Goal: Complete application form

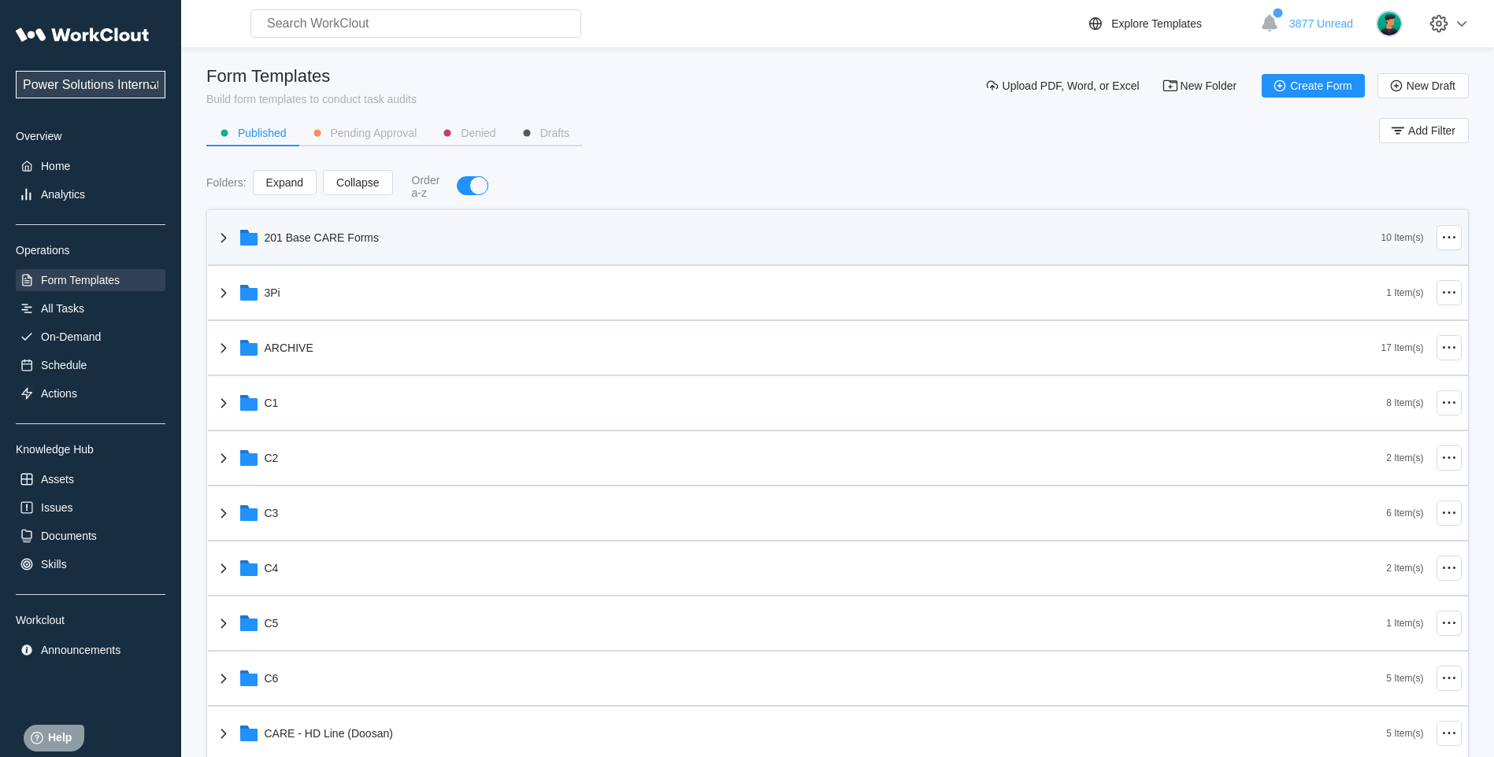
click at [288, 231] on div "201 Base CARE Forms" at bounding box center [322, 237] width 115 height 13
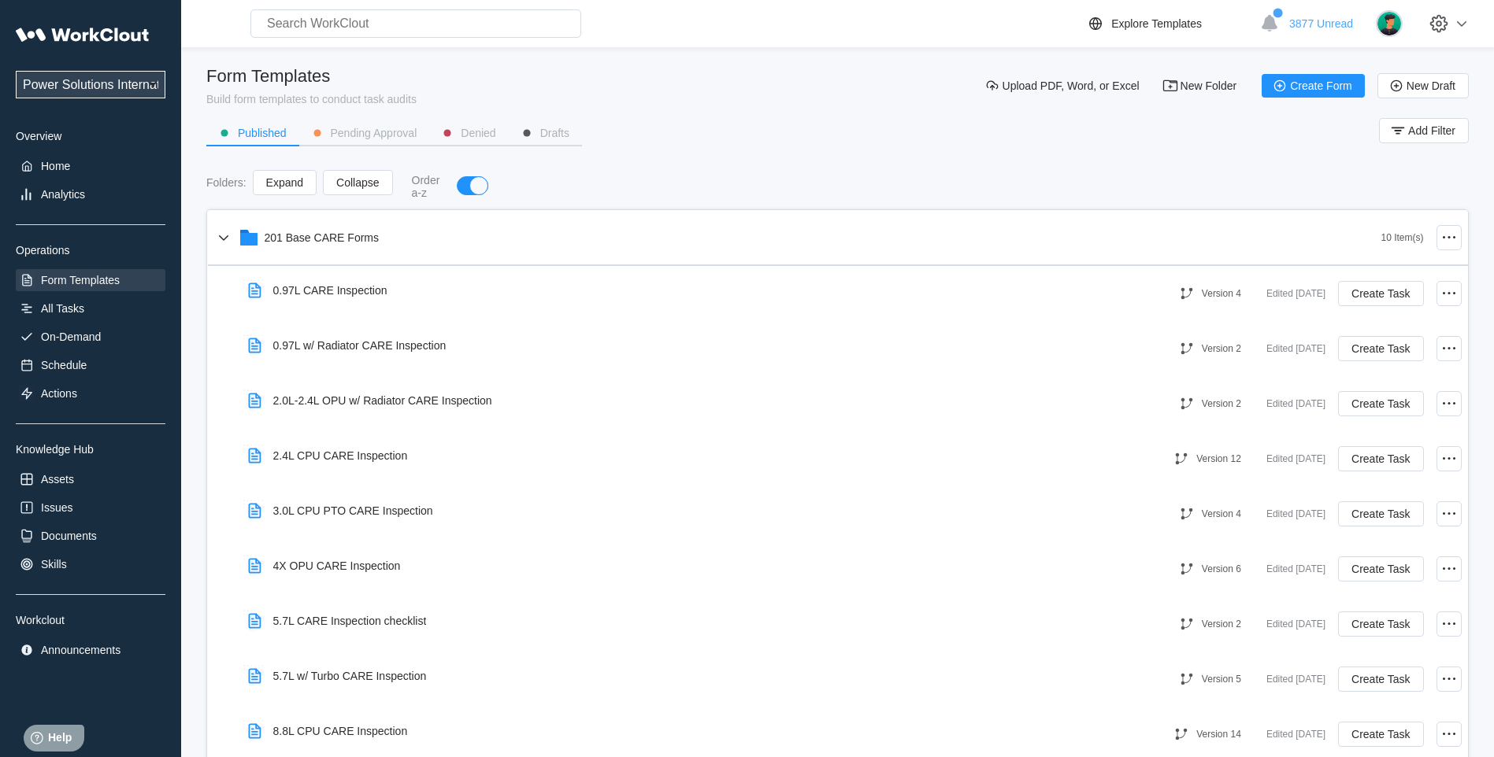
click at [120, 85] on select "Power Solutions International Power Solutions International 201" at bounding box center [91, 85] width 150 height 28
select select "3cbc4bb7-e42f-4028-935d-ed8337c68b35"
click at [16, 71] on select "Power Solutions International Power Solutions International 201" at bounding box center [91, 85] width 150 height 28
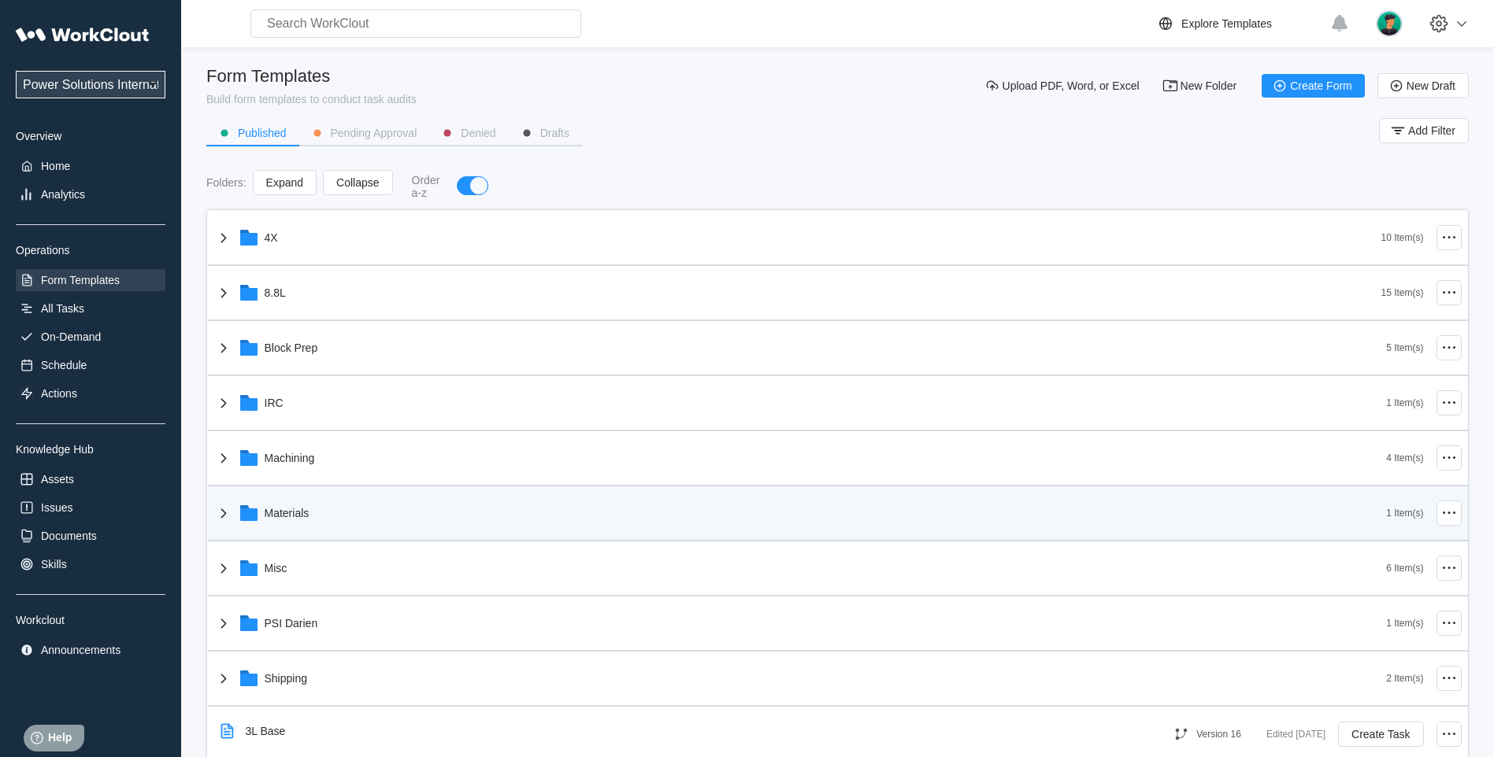
scroll to position [131, 0]
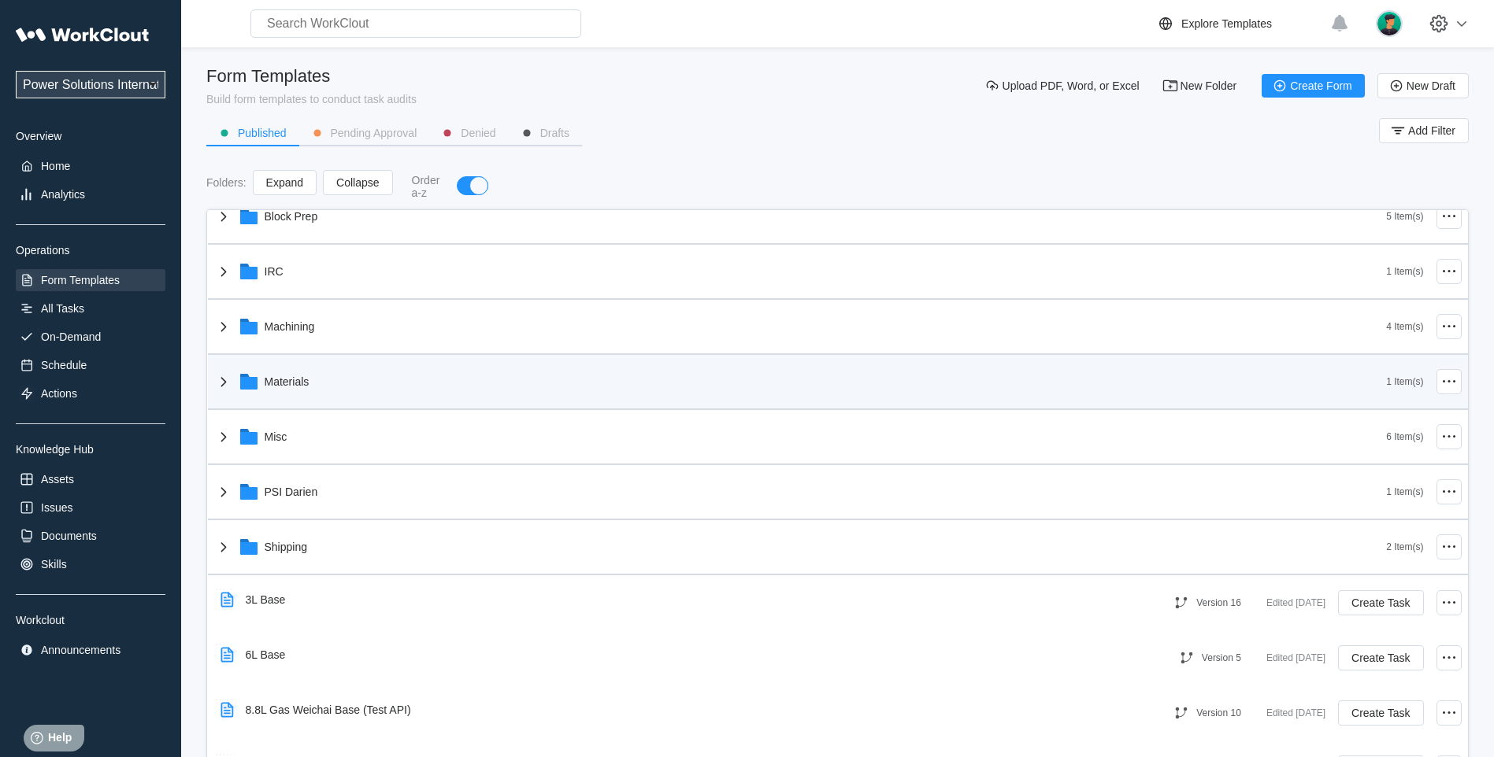
click at [228, 386] on icon at bounding box center [223, 381] width 19 height 19
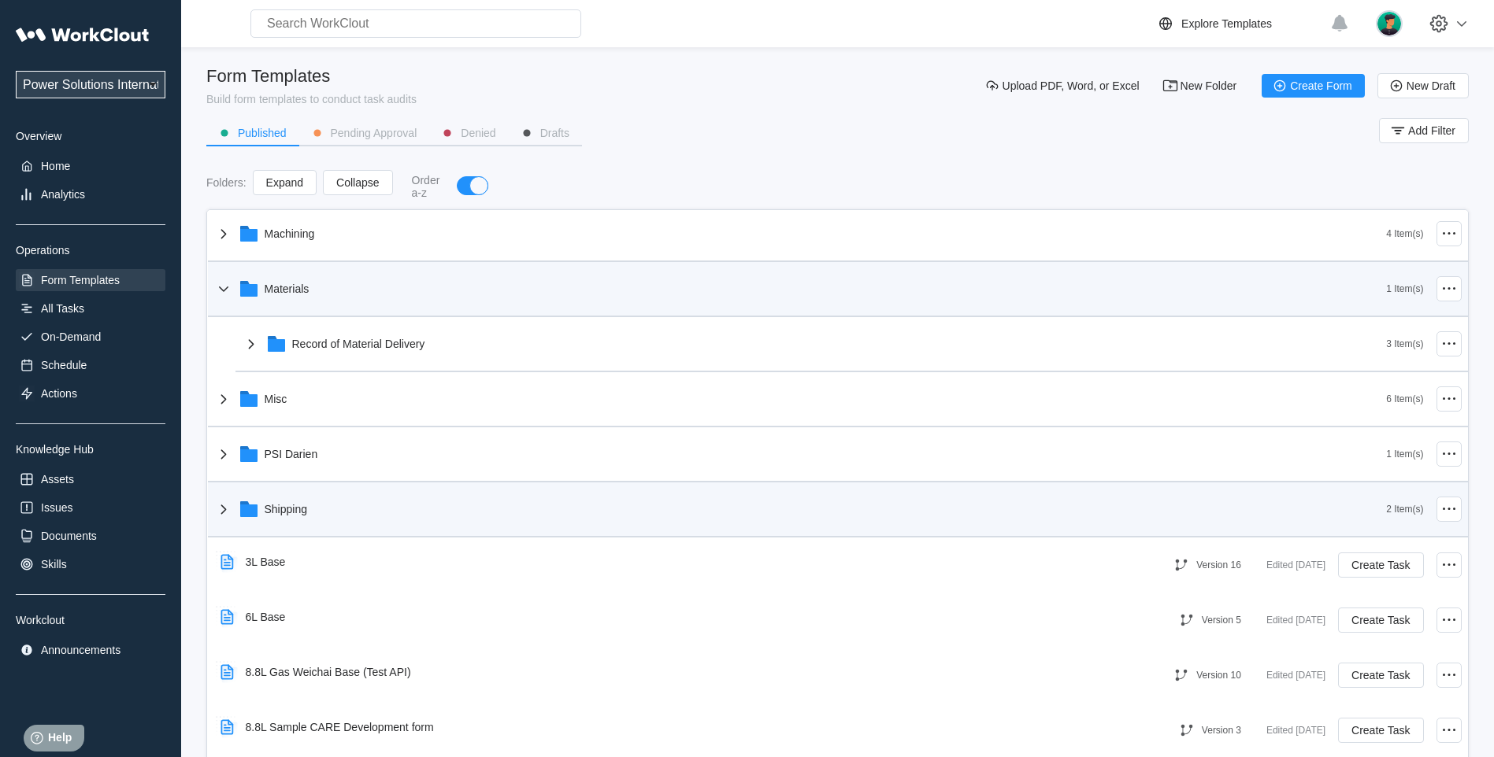
scroll to position [262, 0]
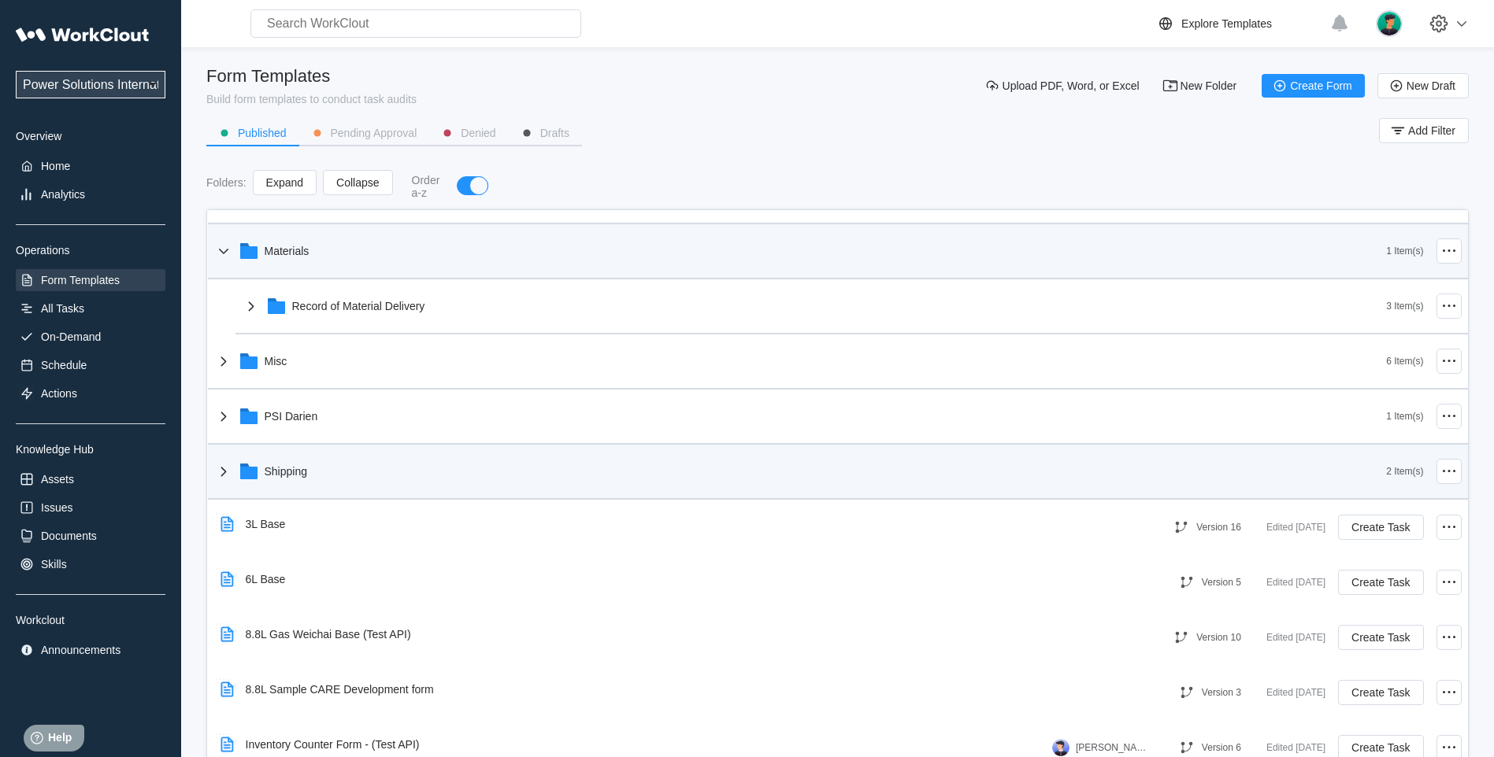
click at [230, 464] on icon at bounding box center [223, 471] width 19 height 19
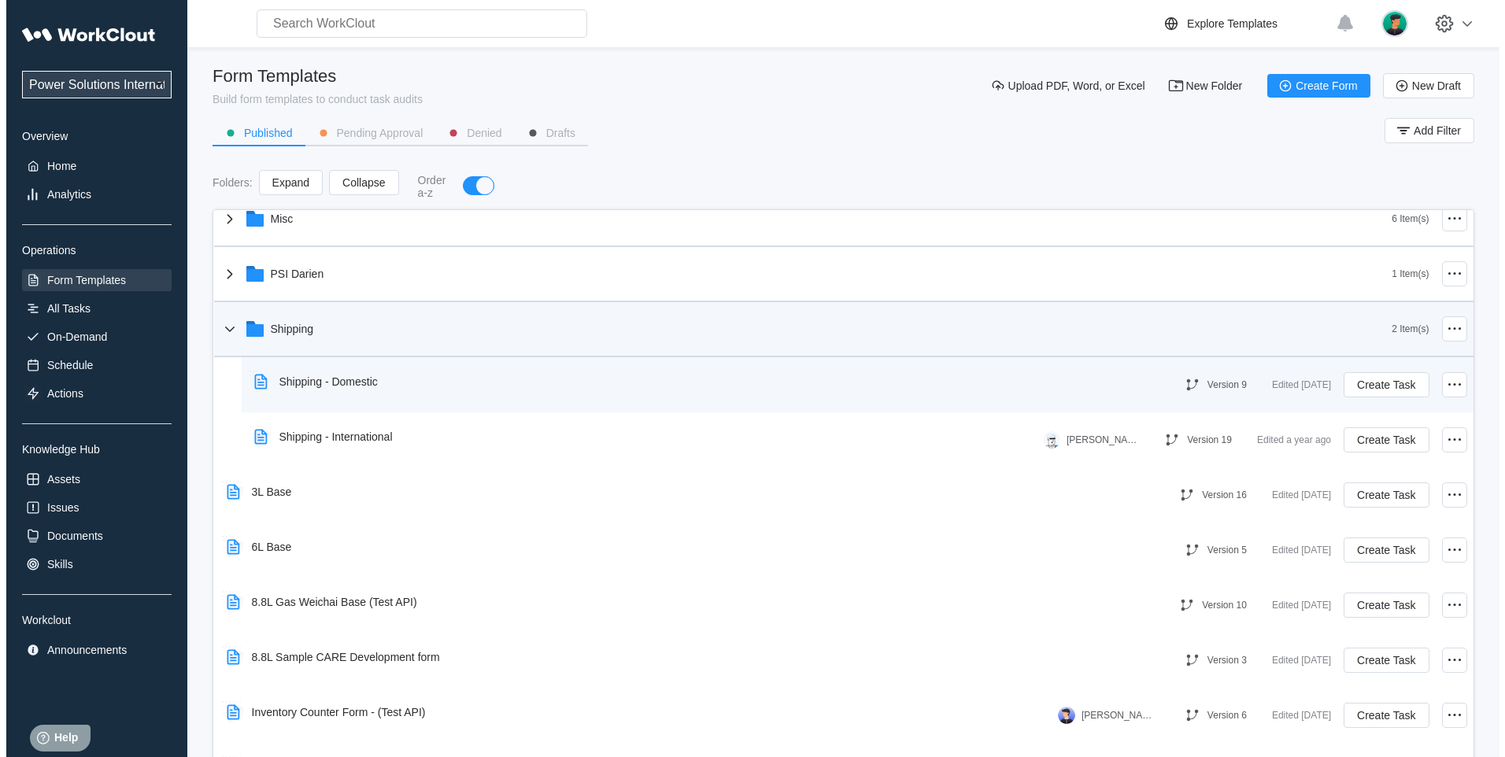
scroll to position [274, 0]
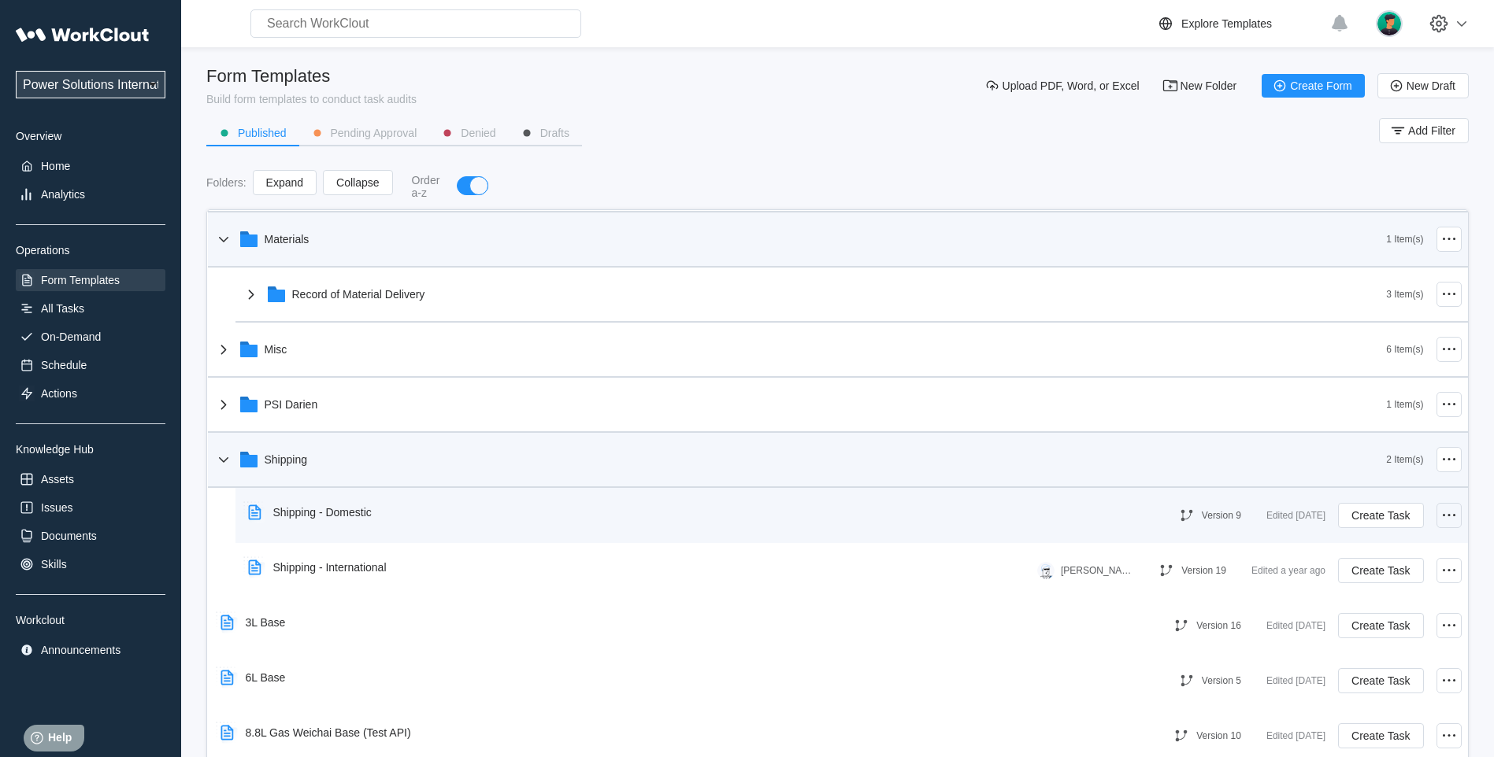
click at [1439, 517] on icon at bounding box center [1448, 515] width 19 height 19
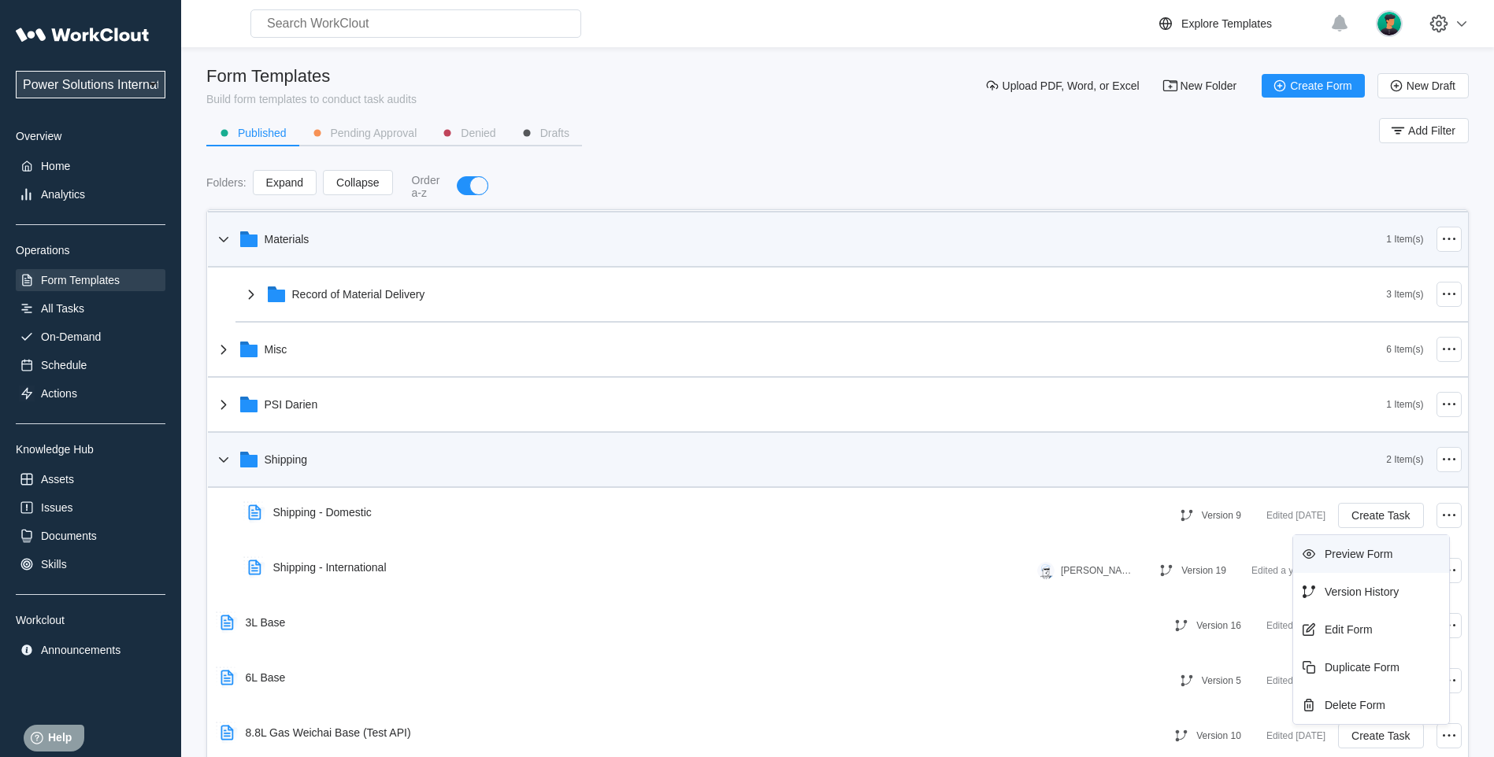
click at [1342, 562] on div "Preview Form" at bounding box center [1370, 554] width 143 height 25
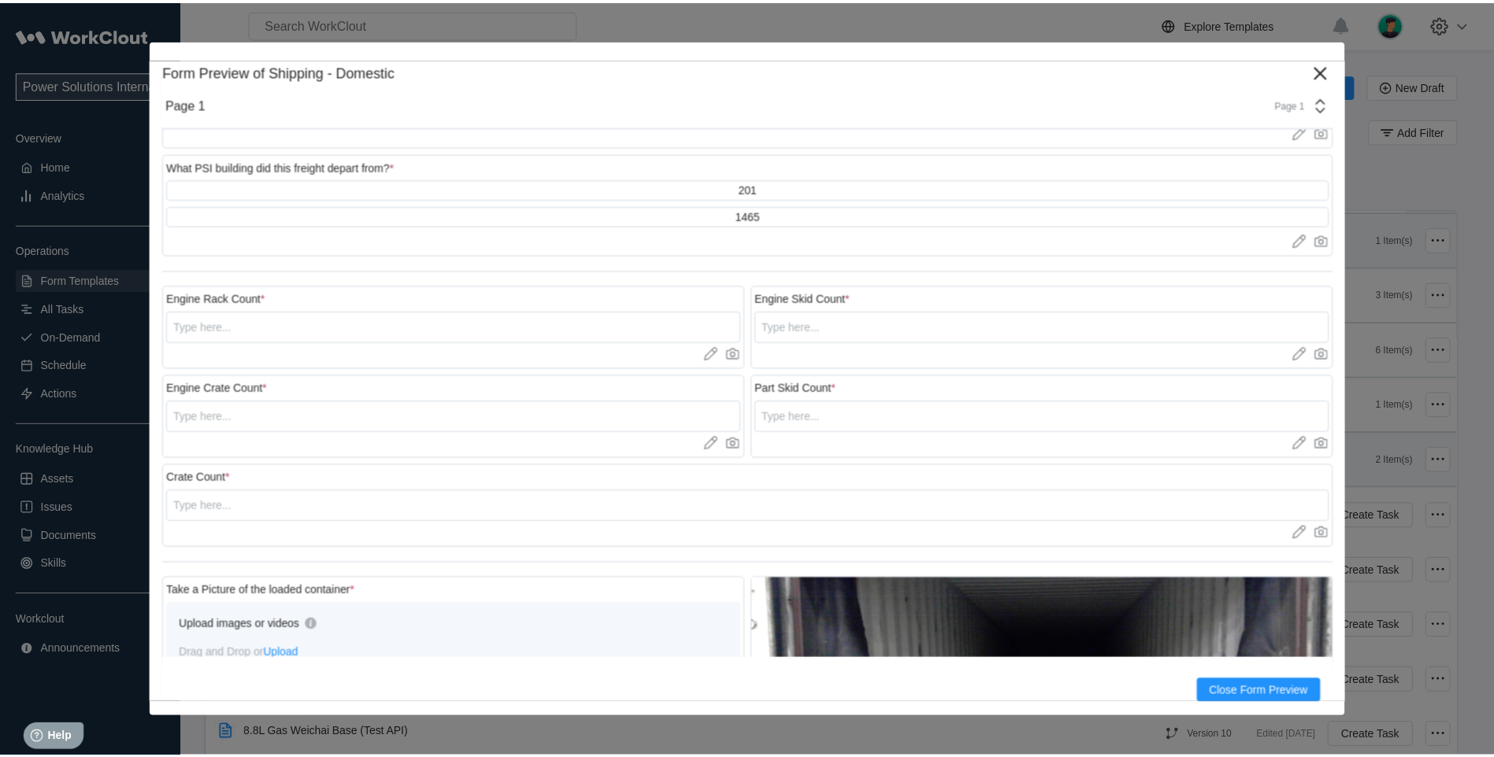
scroll to position [262, 0]
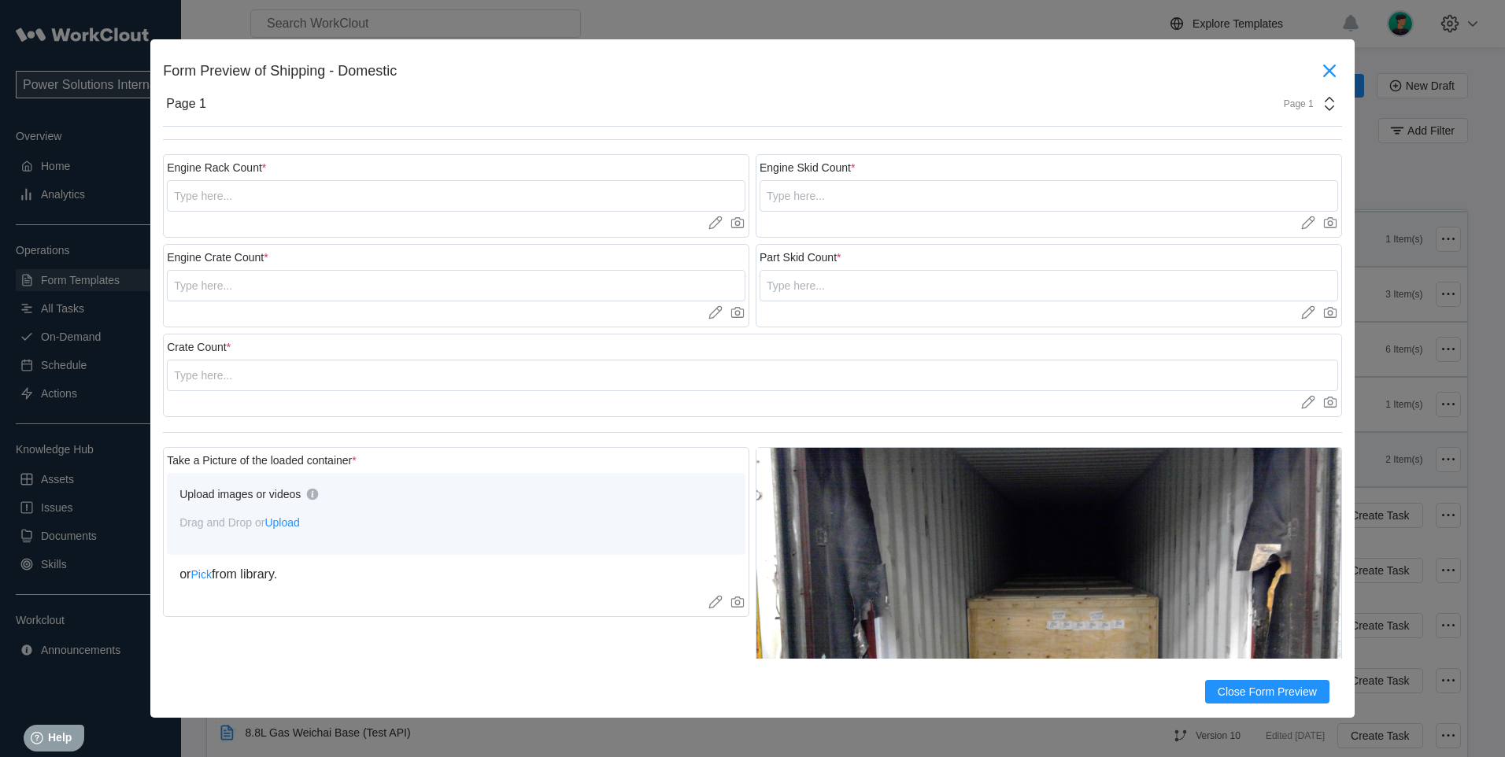
click at [1317, 76] on icon at bounding box center [1329, 70] width 25 height 25
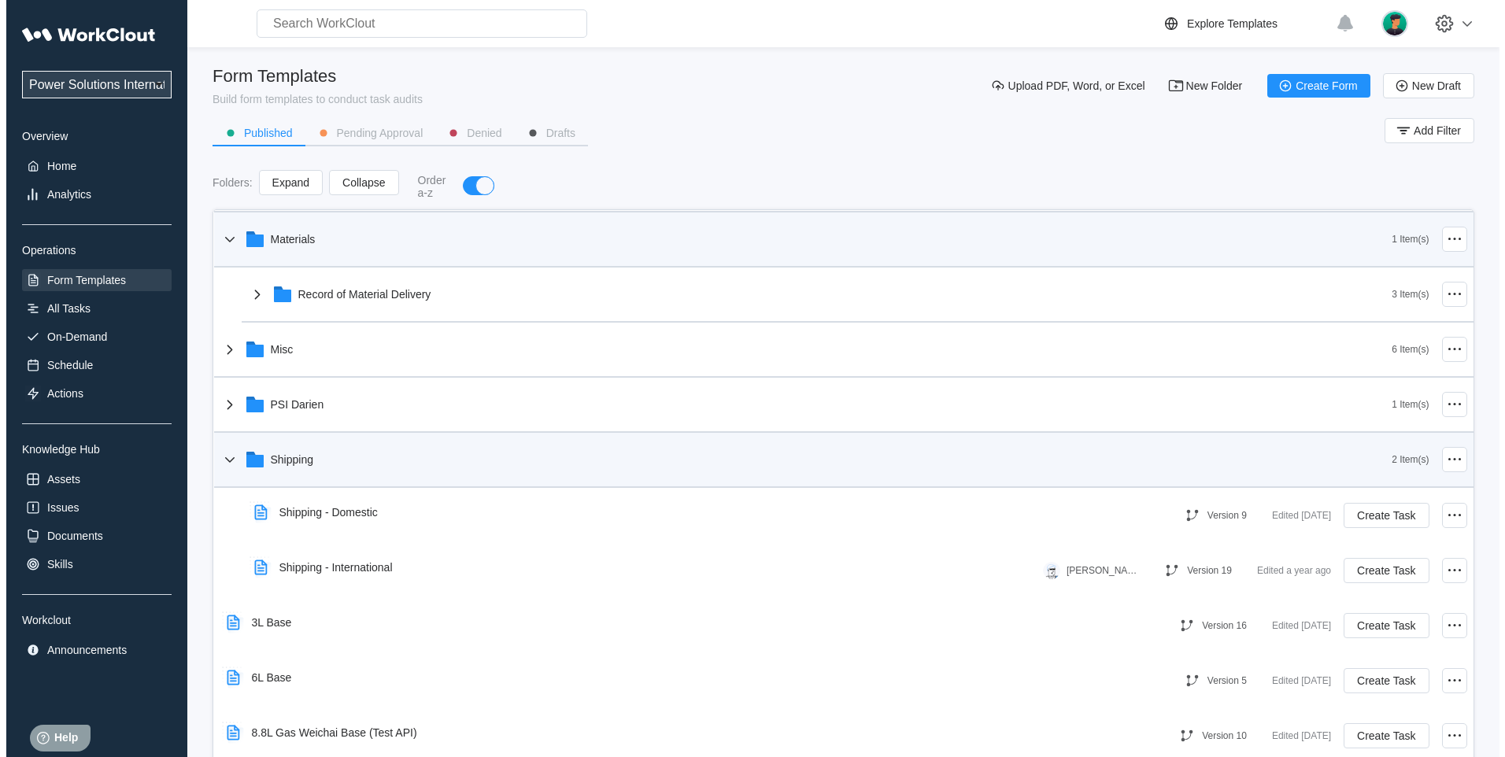
scroll to position [405, 0]
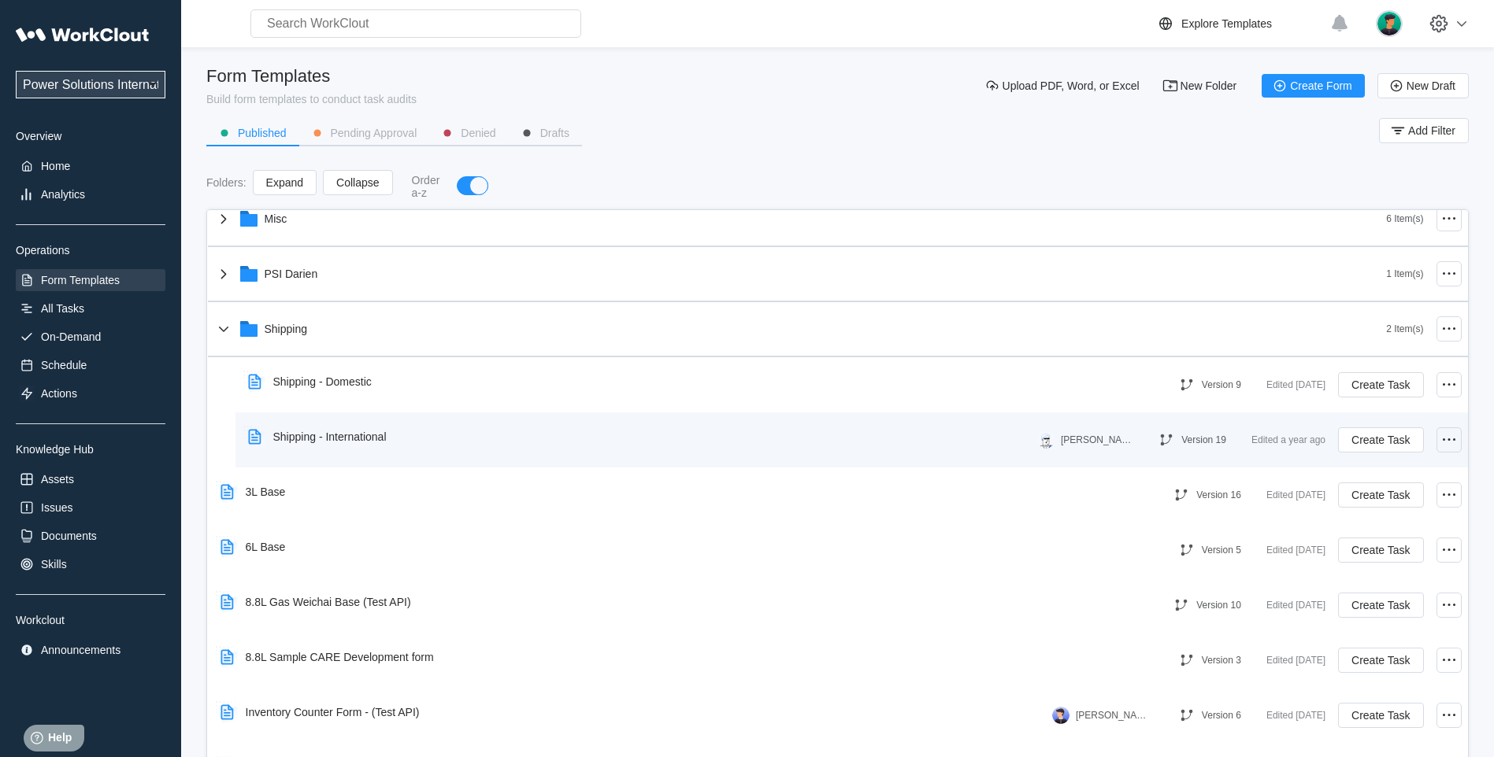
click at [1441, 435] on icon at bounding box center [1448, 440] width 19 height 19
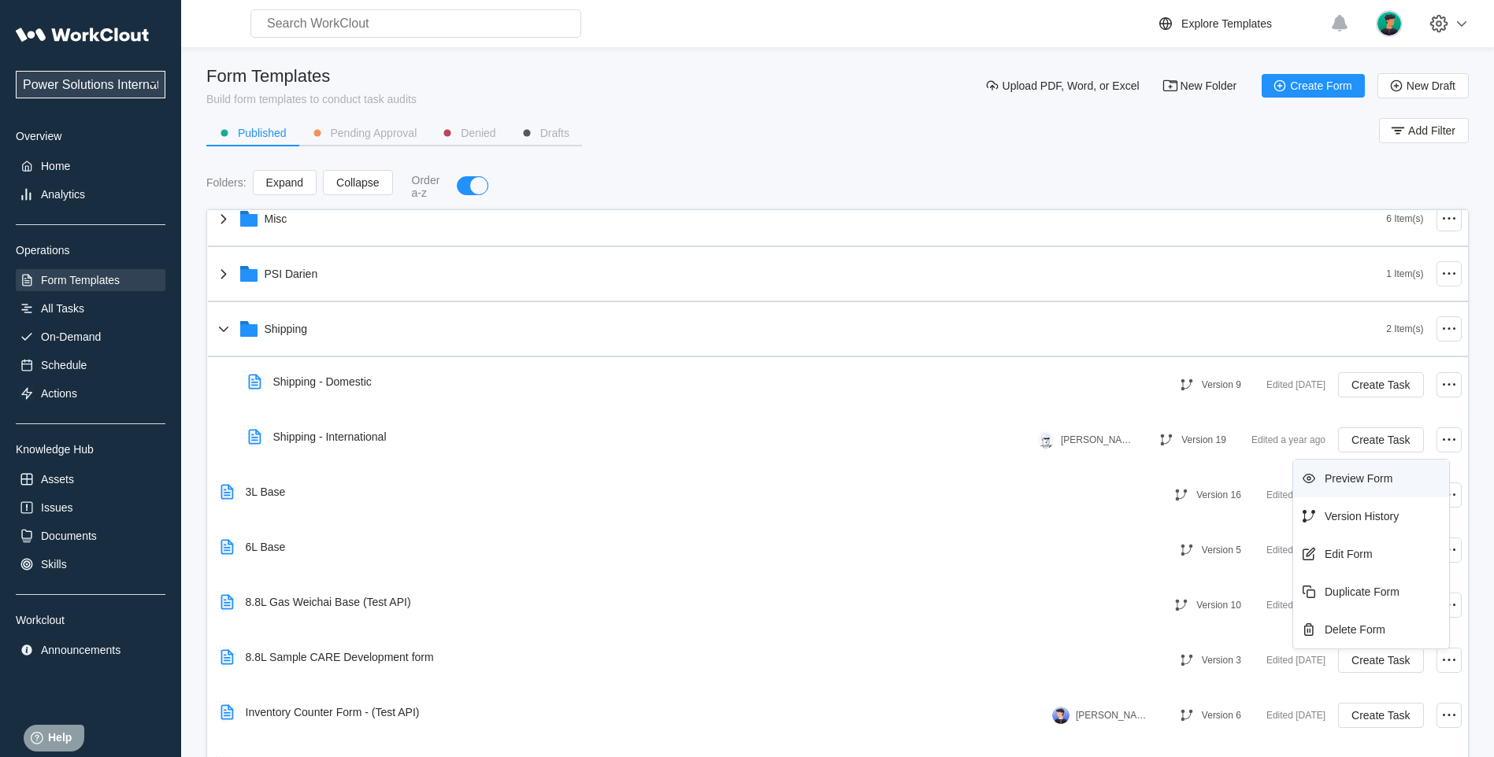
click at [1339, 473] on div "Preview Form" at bounding box center [1358, 478] width 68 height 13
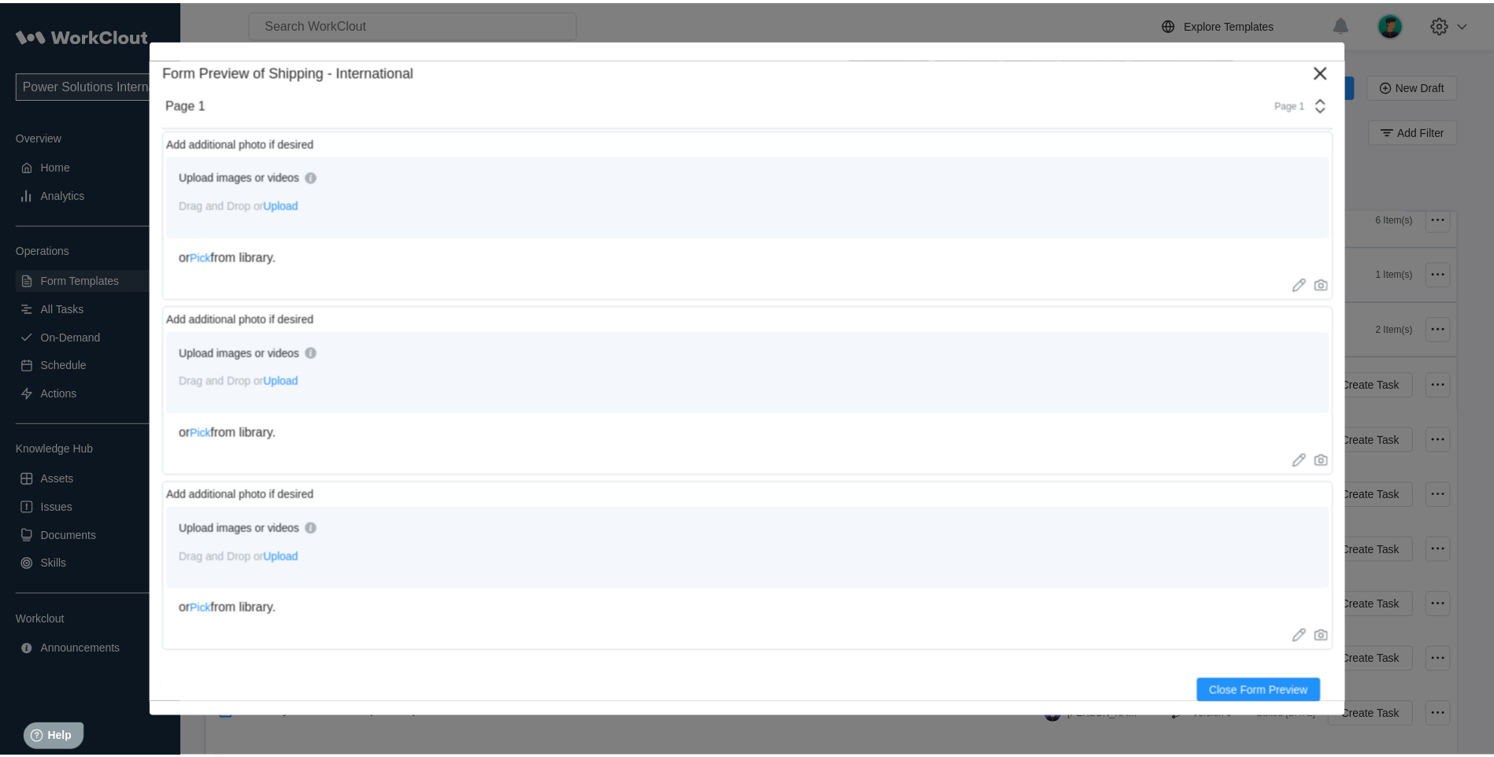
scroll to position [3985, 0]
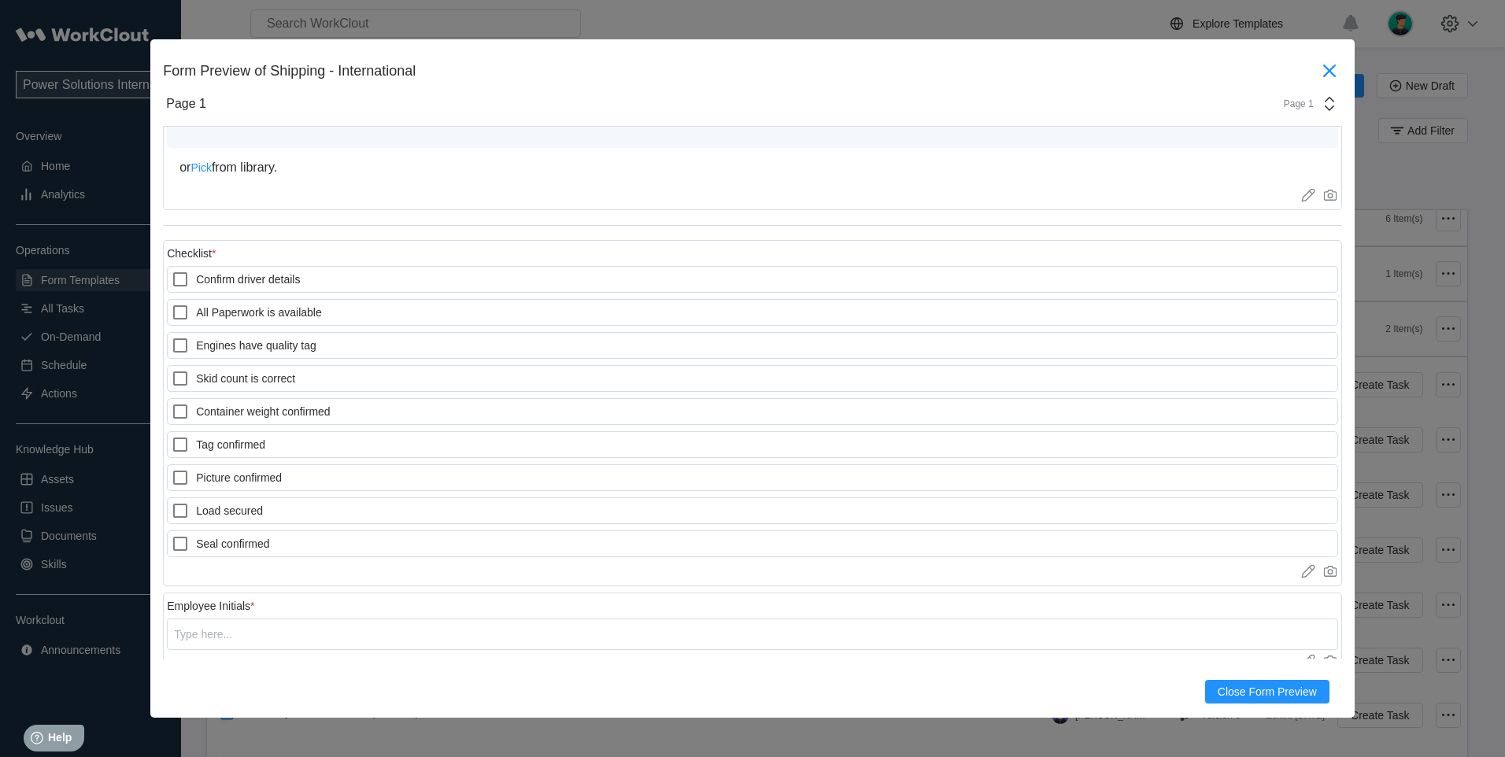
click at [1317, 66] on icon at bounding box center [1329, 70] width 25 height 25
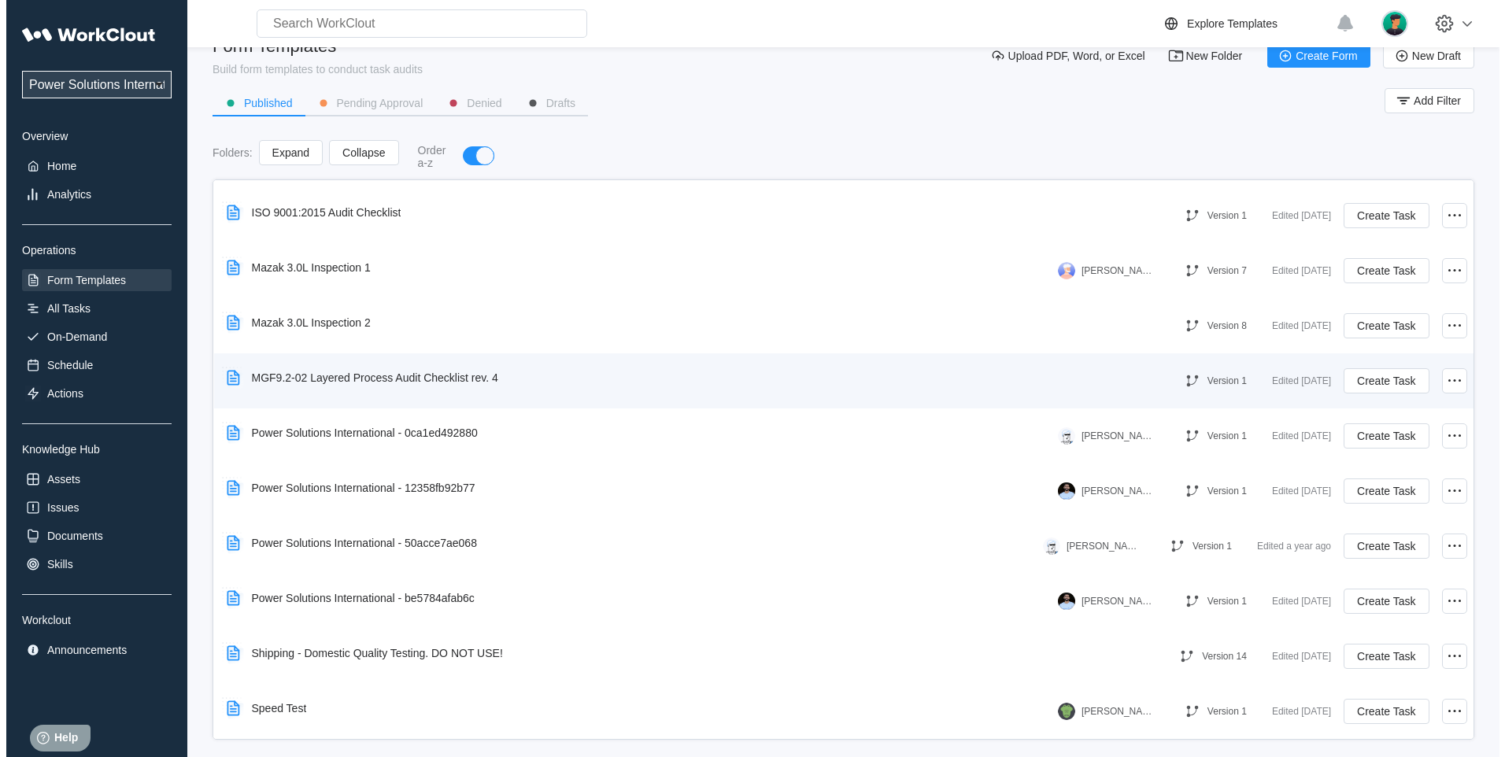
scroll to position [44, 0]
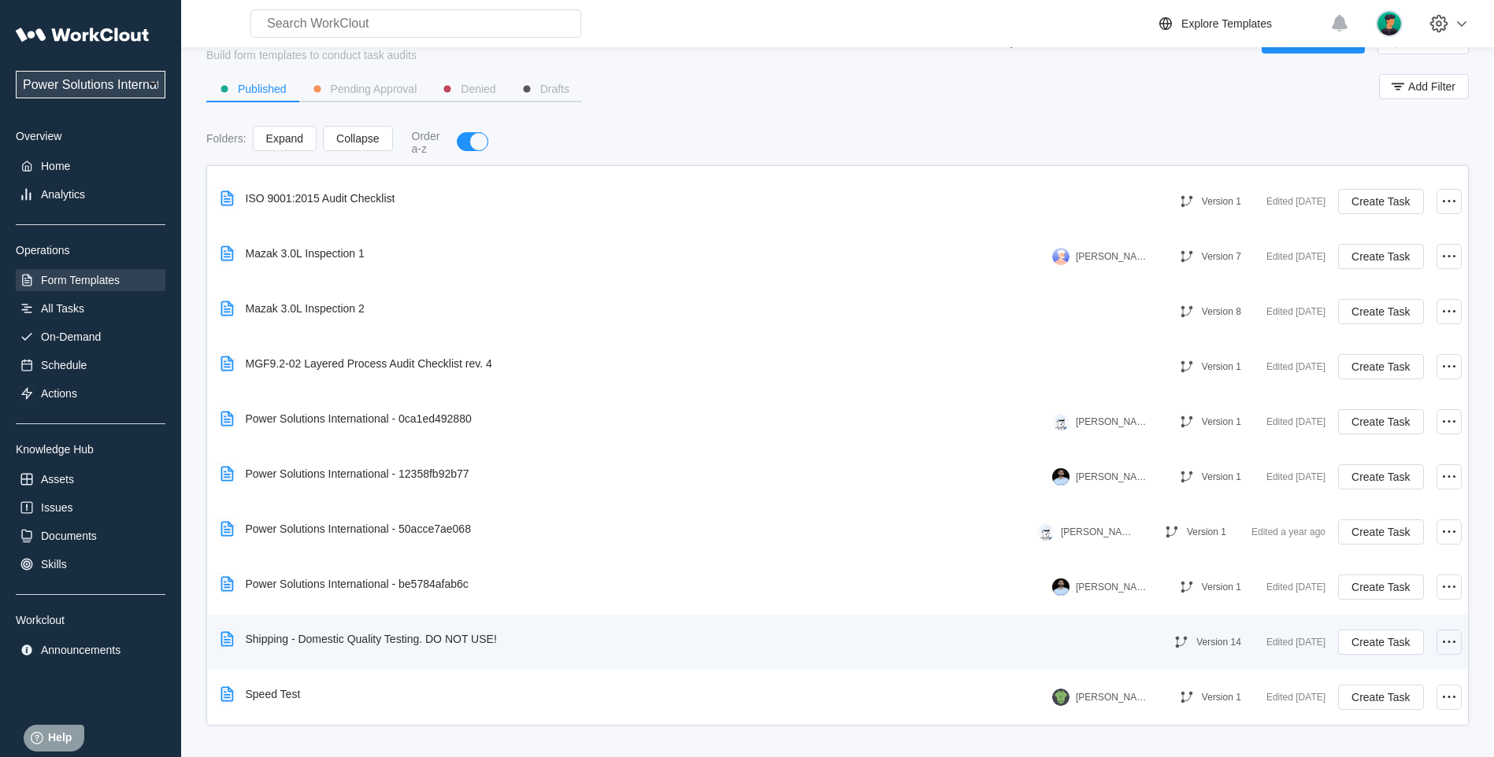
click at [1439, 650] on icon at bounding box center [1448, 642] width 19 height 19
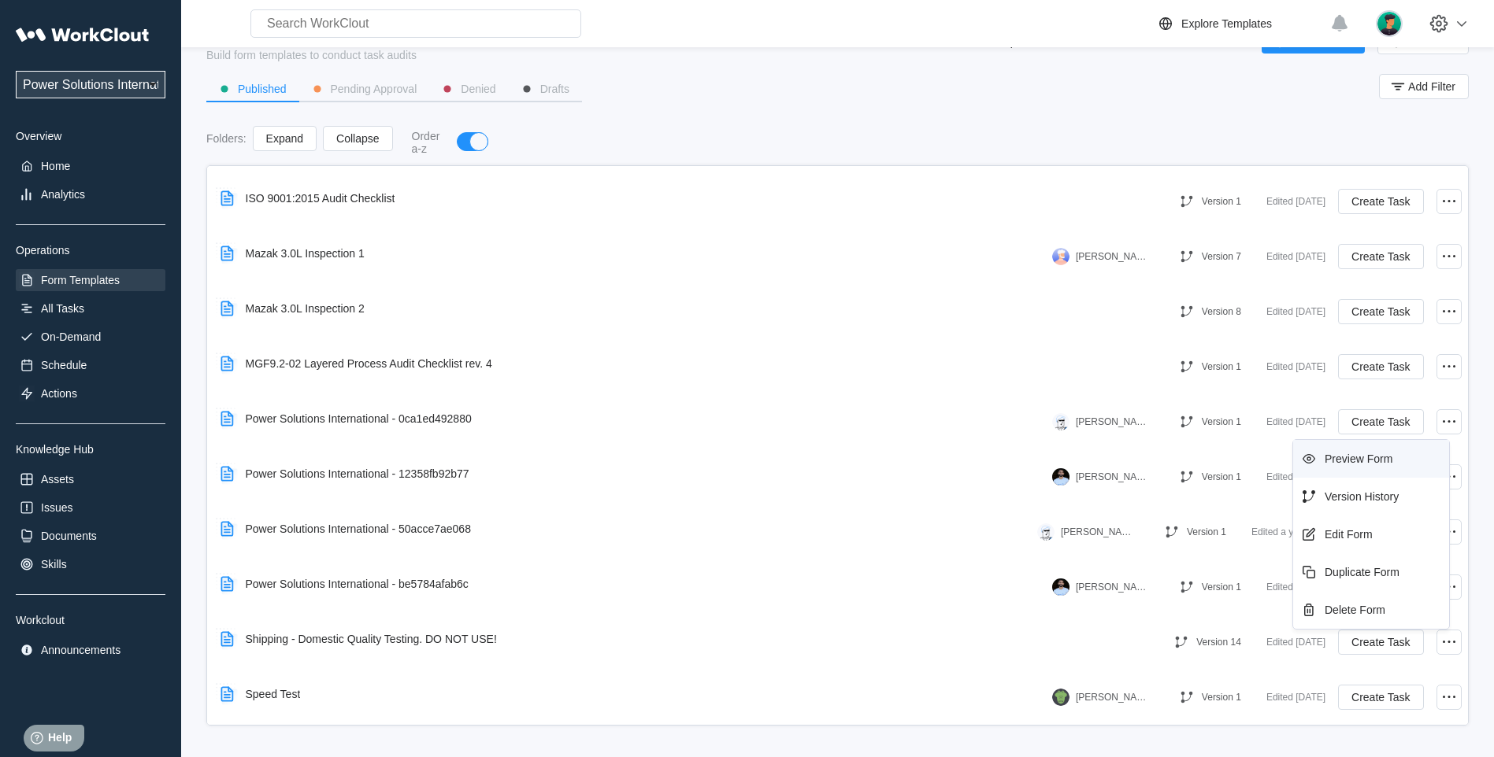
click at [1375, 451] on div "Preview Form" at bounding box center [1370, 458] width 143 height 25
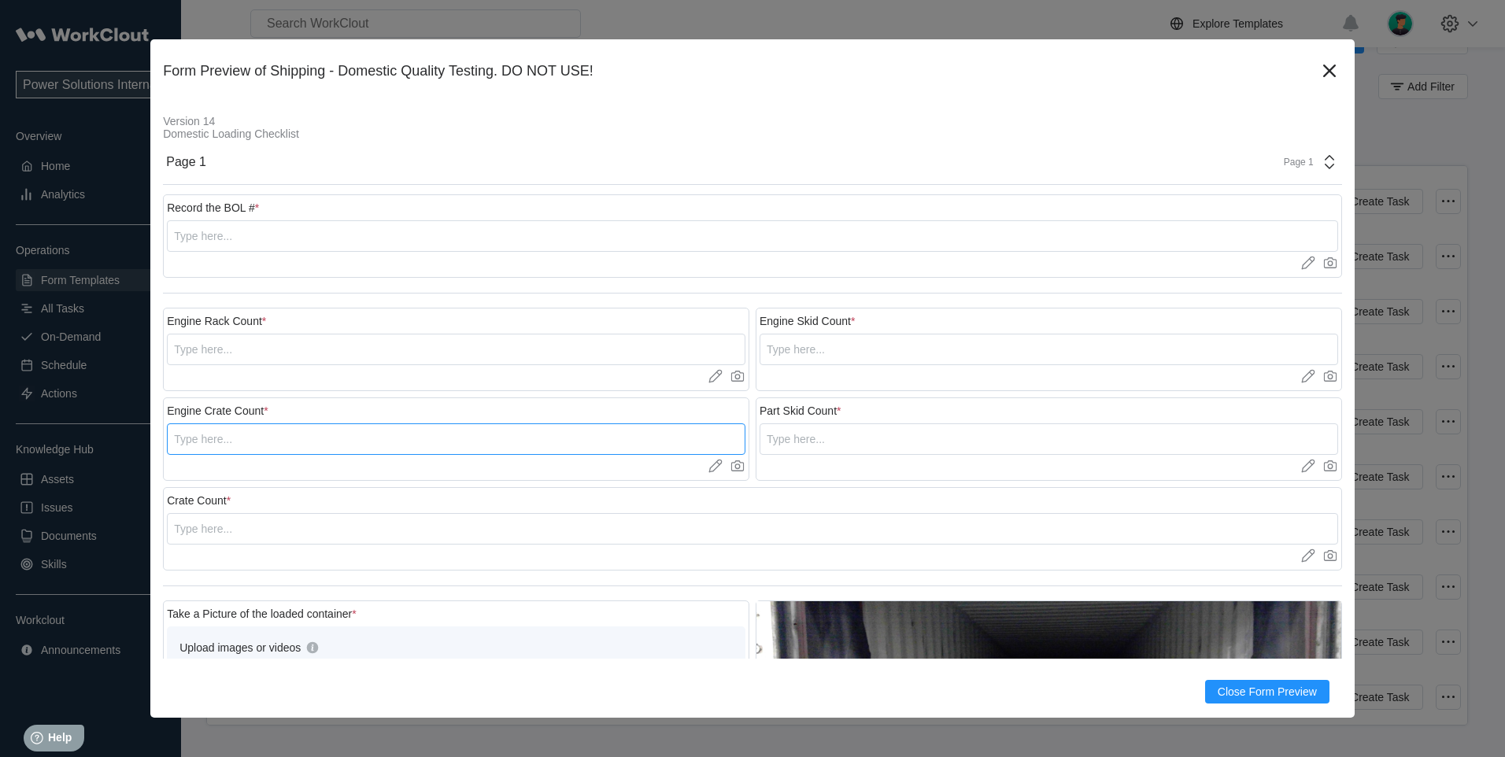
click at [246, 453] on input "text" at bounding box center [456, 439] width 579 height 31
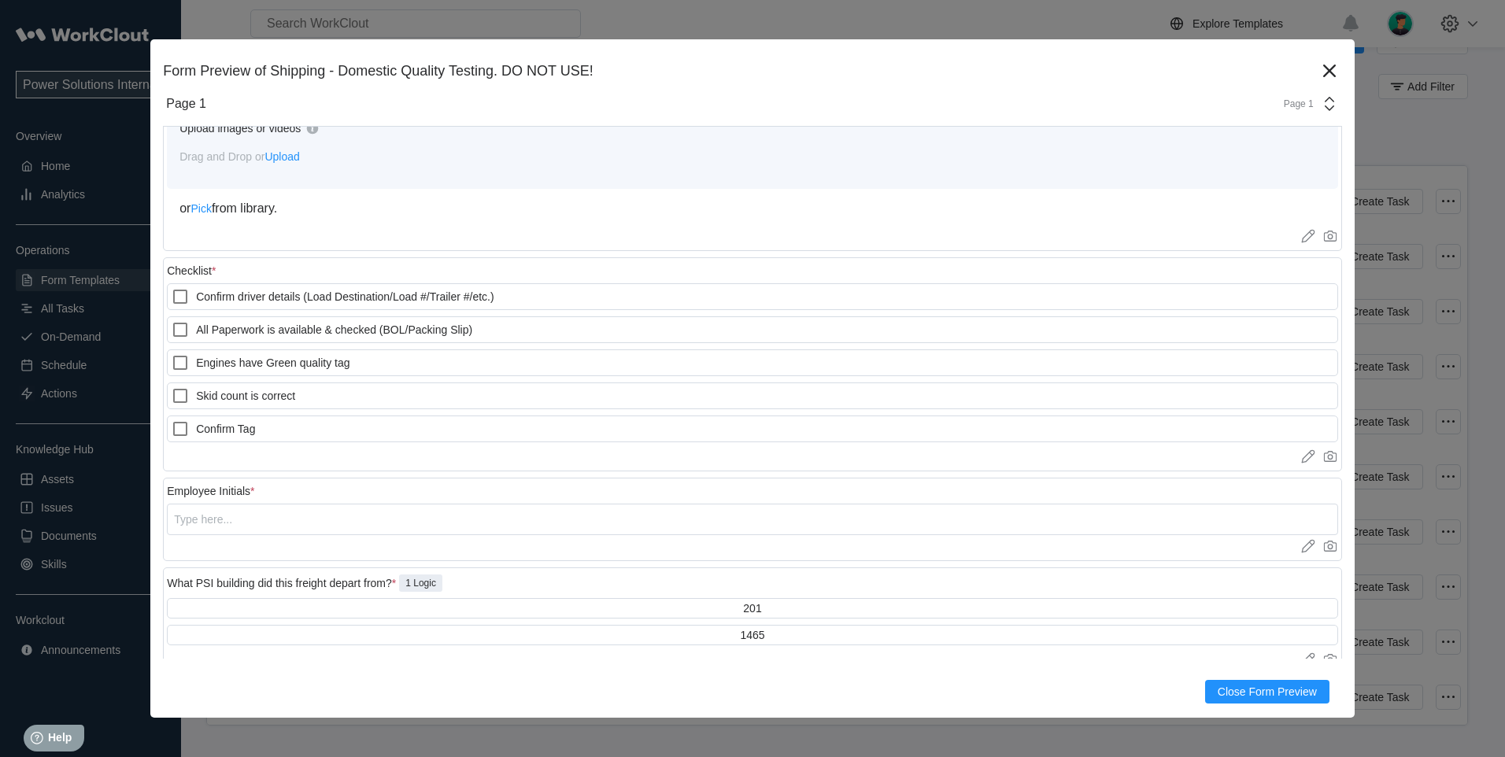
scroll to position [1287, 0]
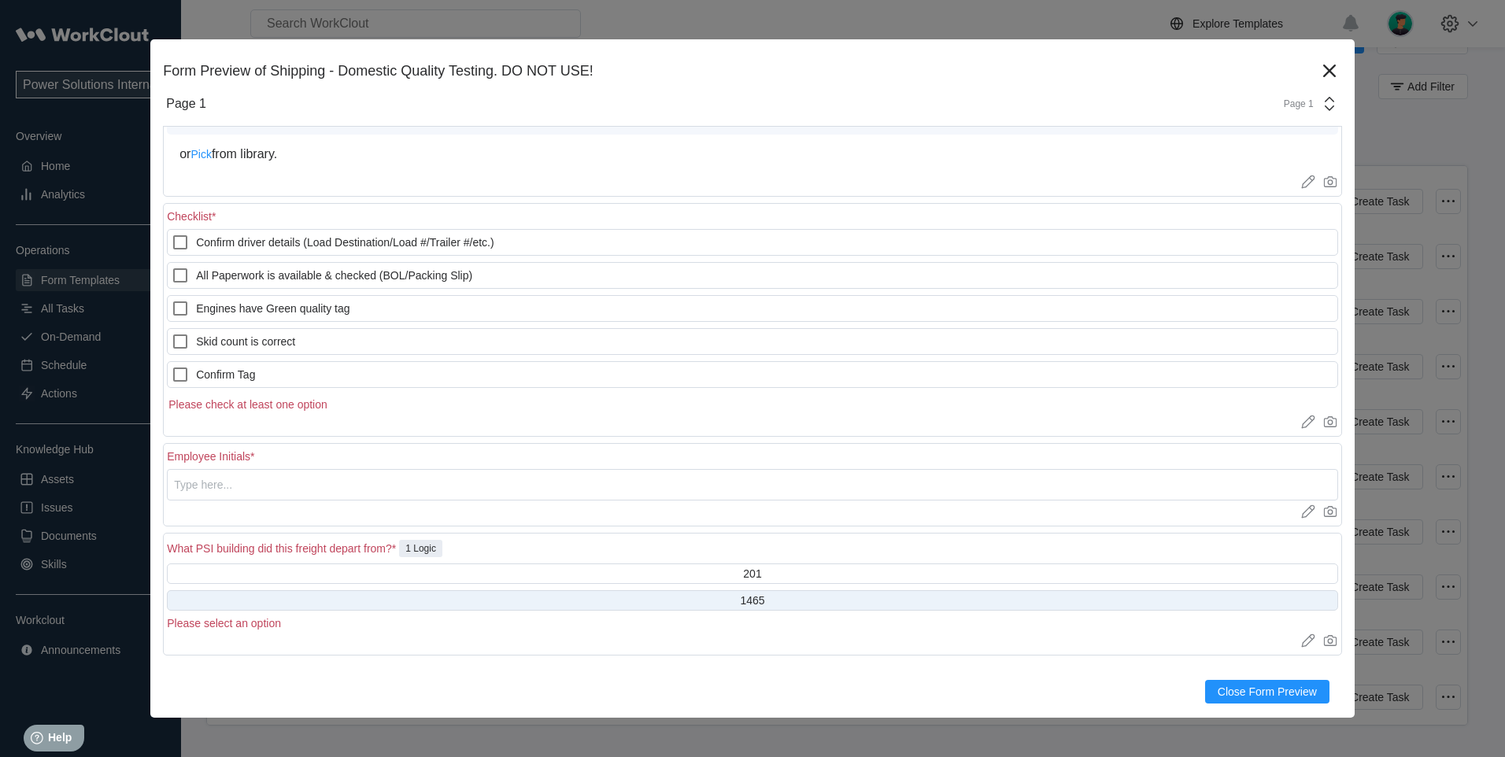
click at [387, 584] on div "201 1465 Please select an option" at bounding box center [753, 597] width 1172 height 66
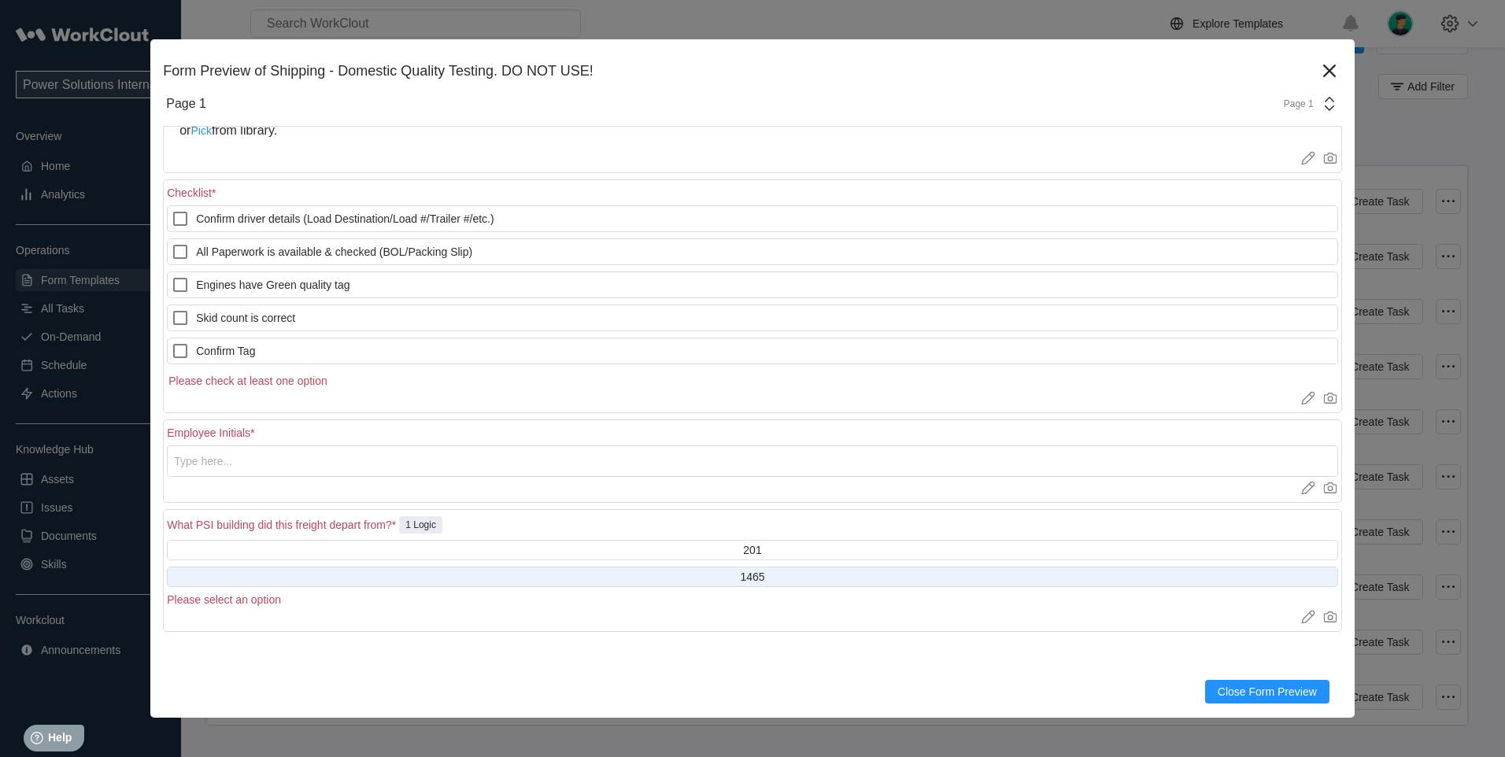
scroll to position [1339, 0]
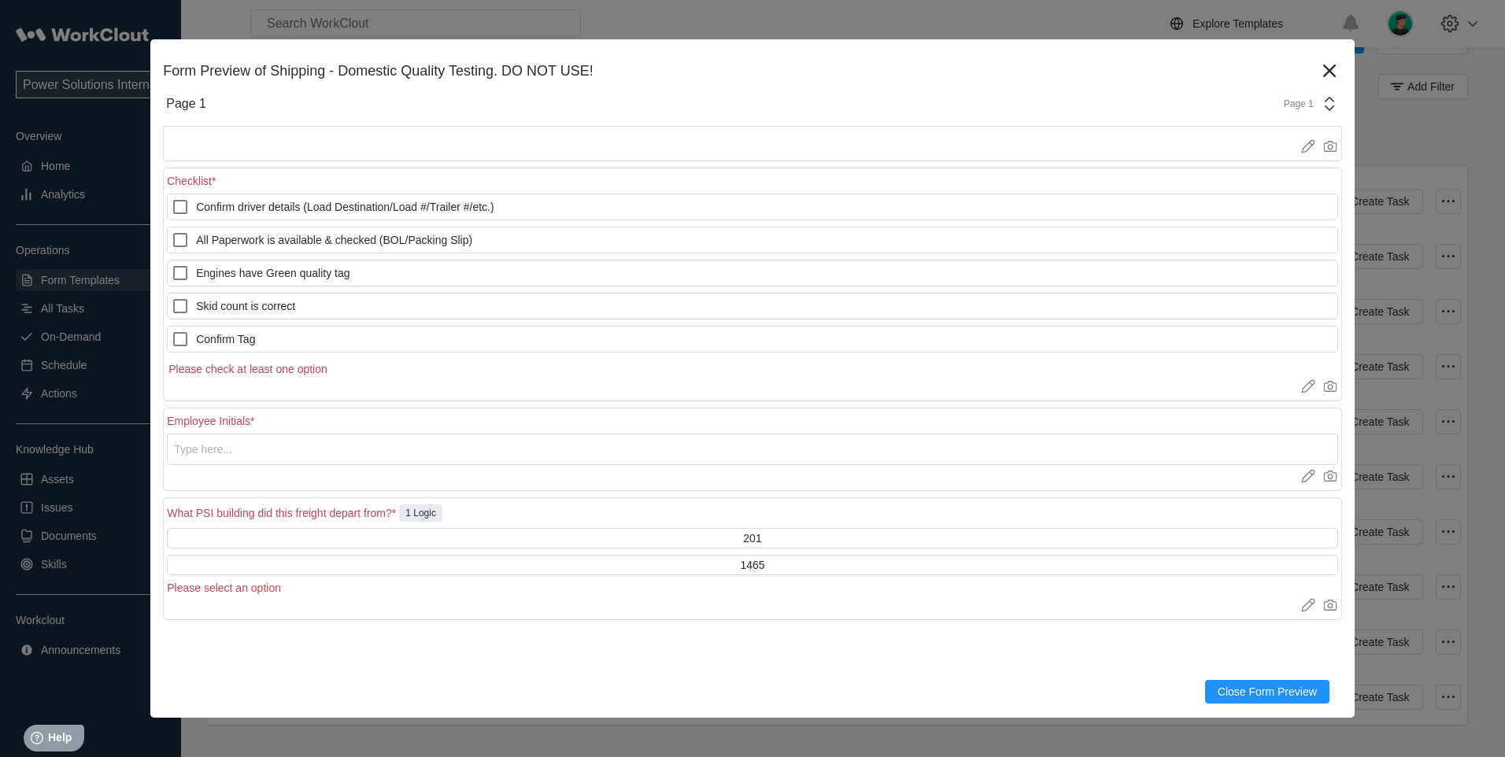
click at [214, 602] on div at bounding box center [753, 606] width 1172 height 16
click at [226, 591] on div "Please select an option" at bounding box center [753, 588] width 1172 height 13
click at [453, 589] on div "Please select an option" at bounding box center [753, 588] width 1172 height 13
click at [236, 585] on div "Please select an option" at bounding box center [753, 588] width 1172 height 13
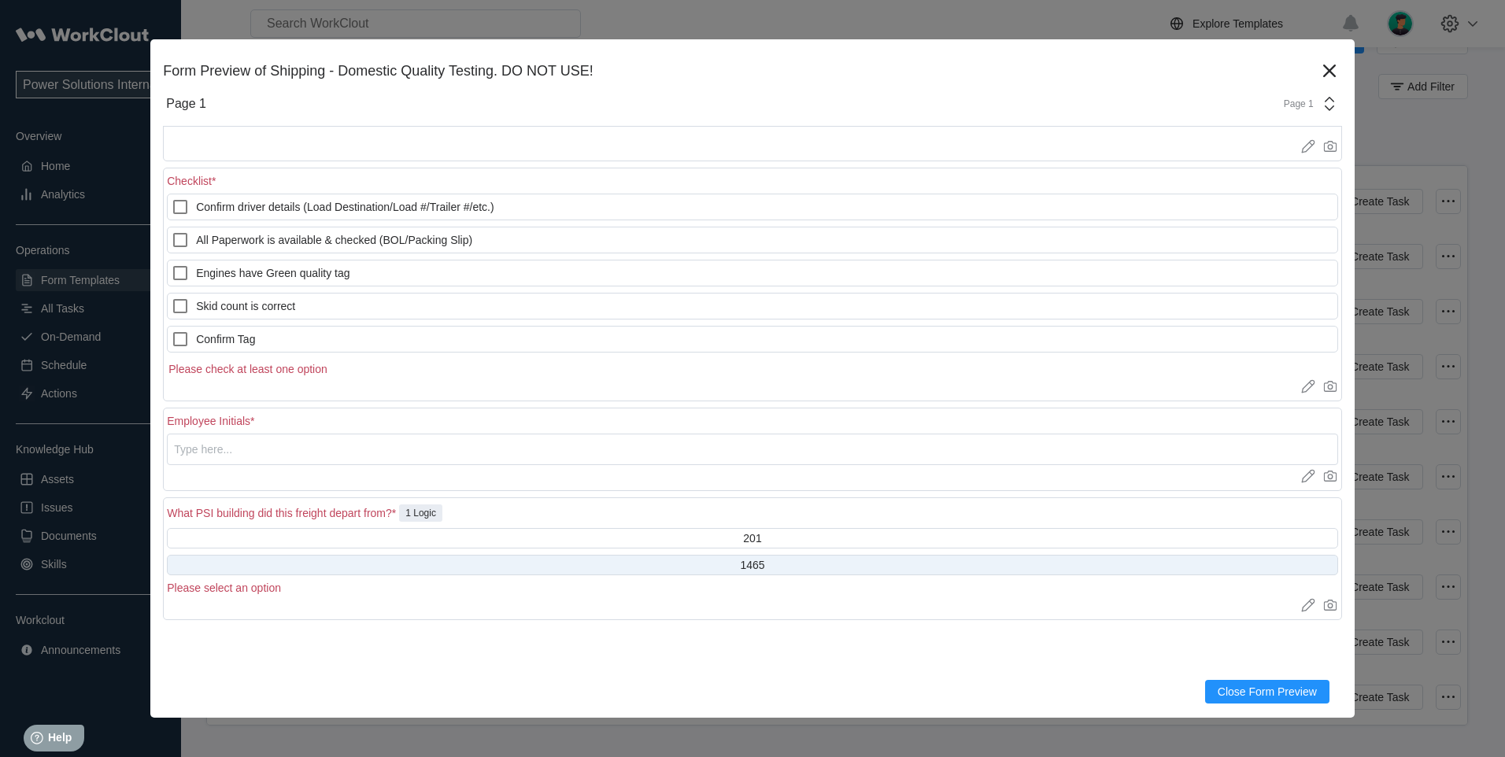
click at [713, 570] on div "1465" at bounding box center [753, 565] width 1172 height 20
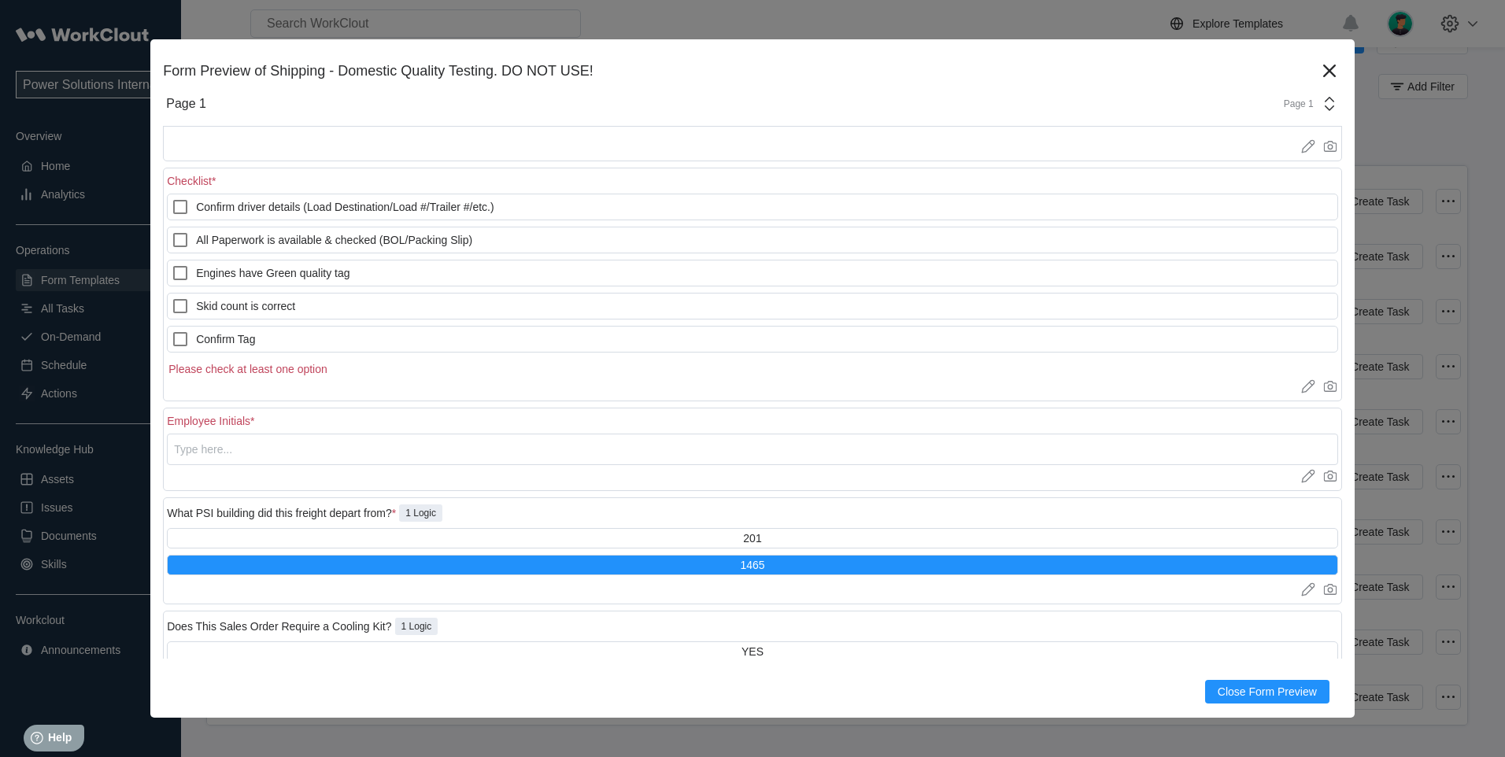
scroll to position [1431, 0]
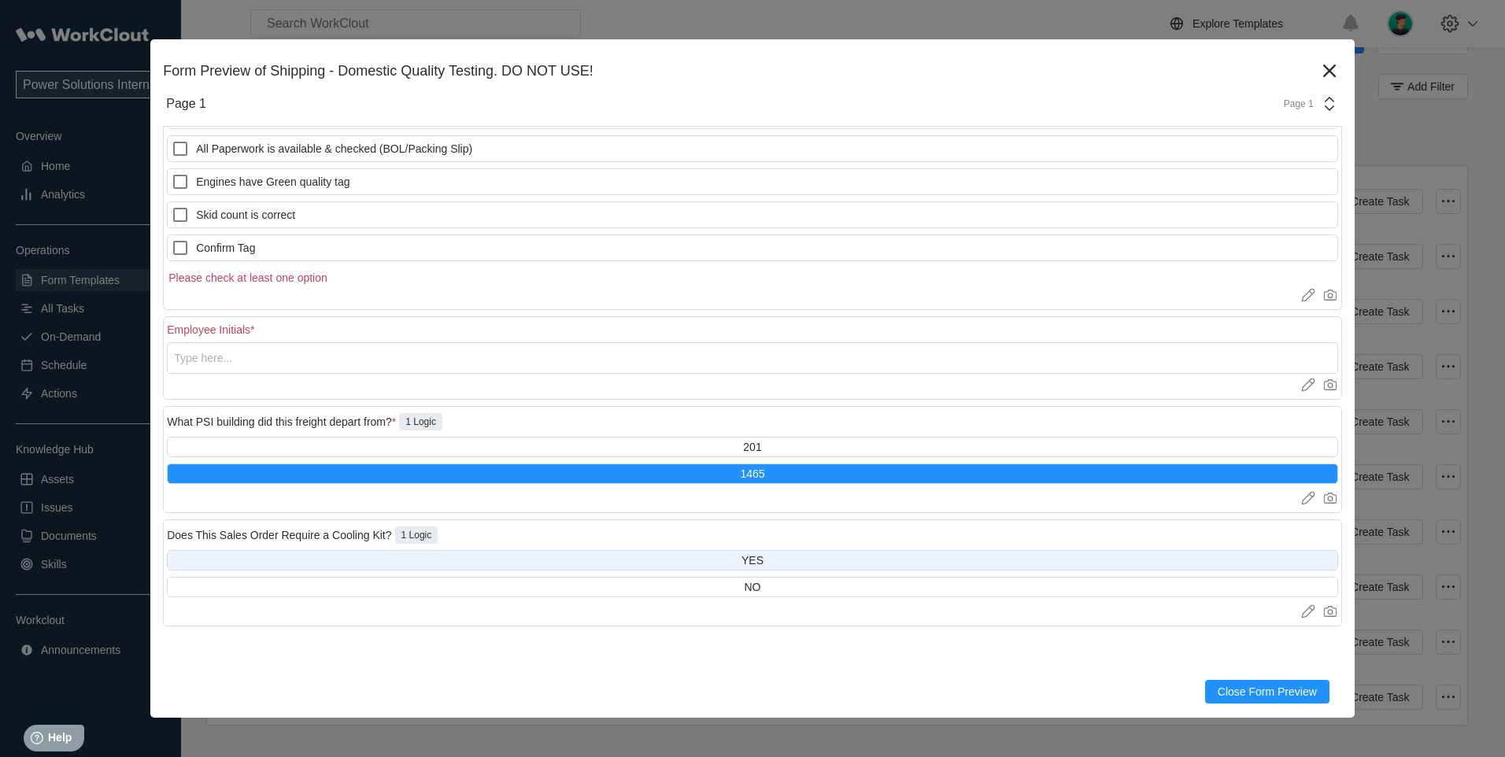
click at [765, 565] on div "YES" at bounding box center [753, 560] width 1172 height 20
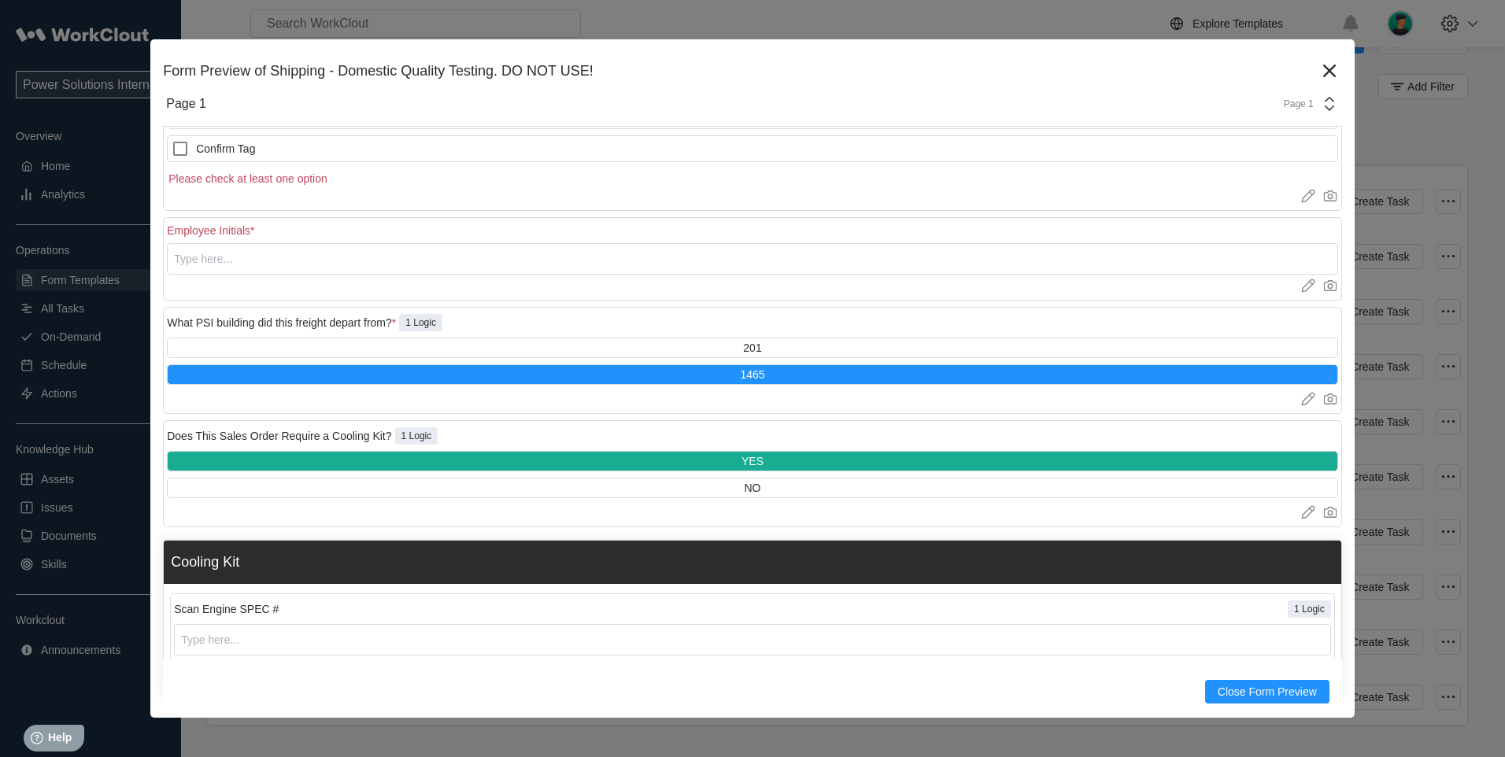
scroll to position [1602, 0]
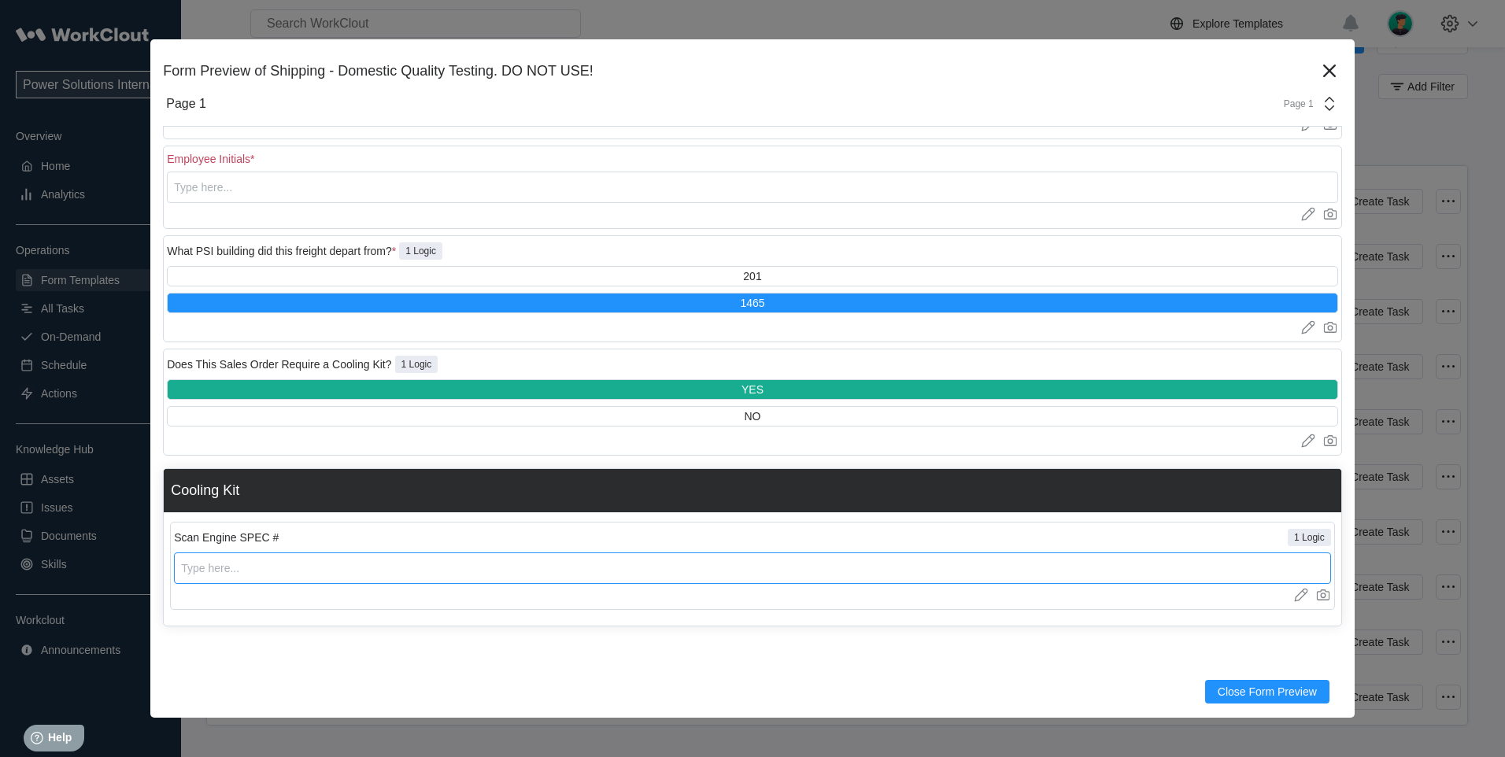
click at [296, 568] on input "text" at bounding box center [752, 568] width 1157 height 31
click at [183, 570] on input "text" at bounding box center [752, 568] width 1157 height 31
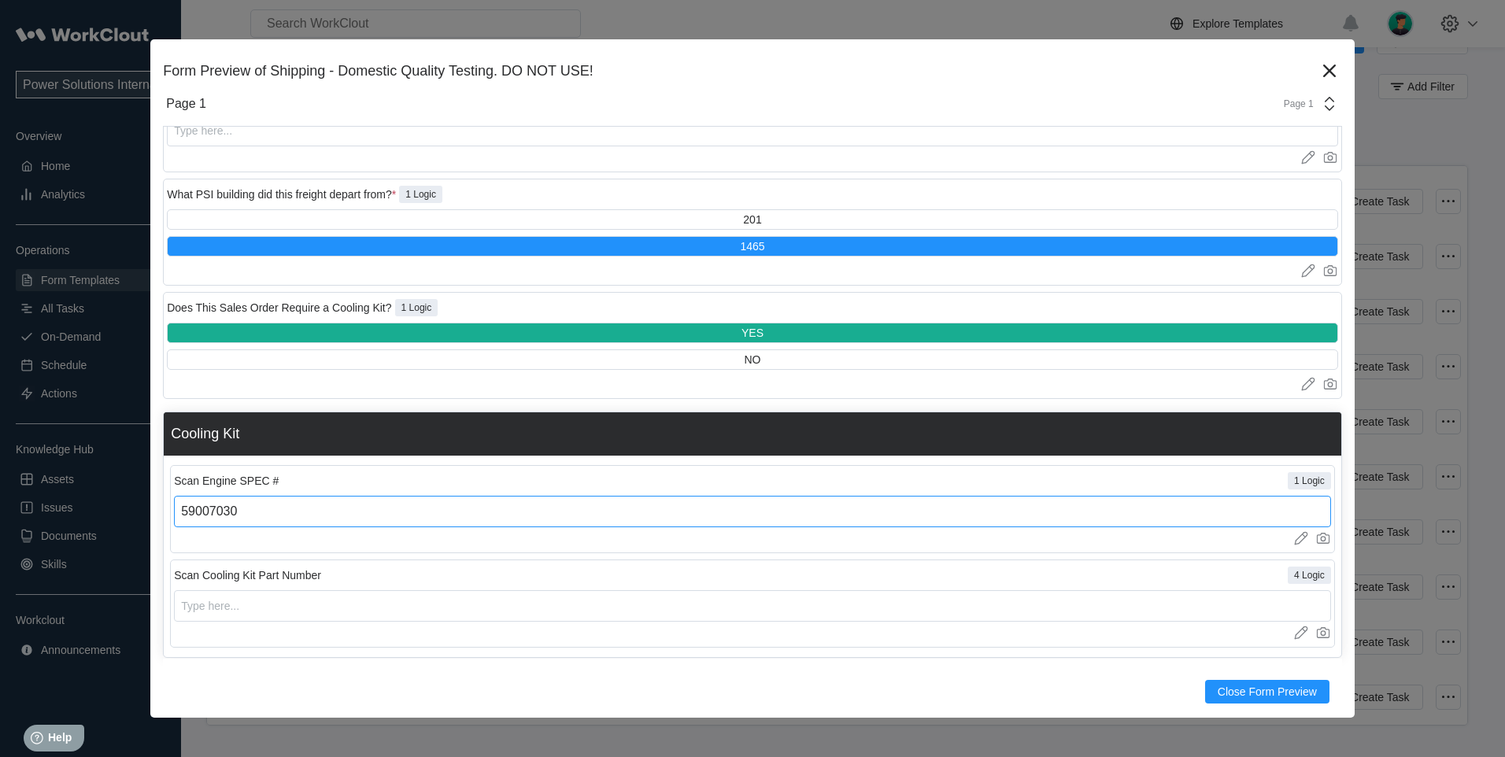
scroll to position [1690, 0]
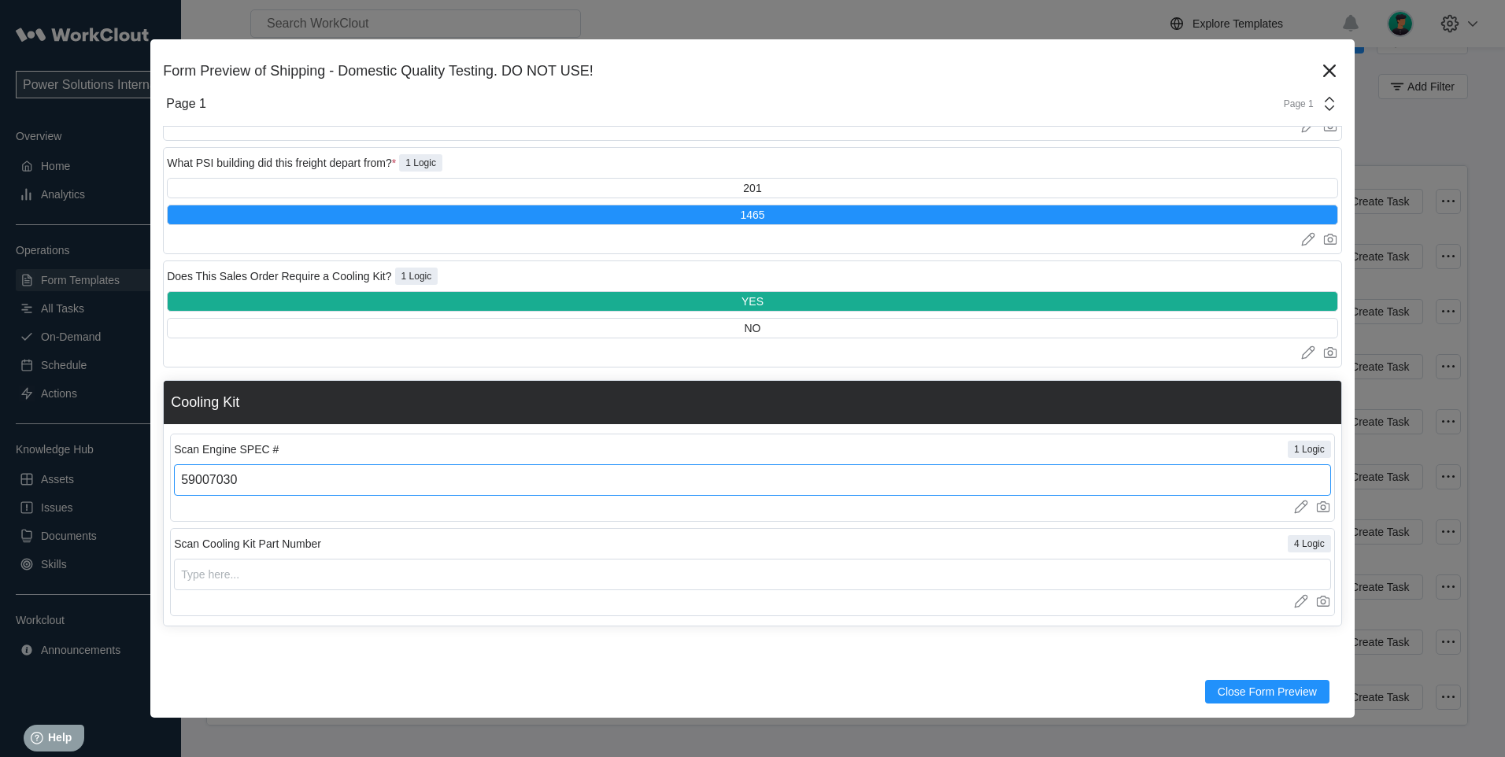
type input "59007030"
click at [266, 565] on input "text" at bounding box center [752, 574] width 1157 height 31
drag, startPoint x: 1169, startPoint y: 54, endPoint x: 1105, endPoint y: 84, distance: 71.2
click at [1105, 84] on div "Form Preview of Shipping - Domestic Quality Testing. DO NOT USE! Version 14 Dom…" at bounding box center [752, 378] width 1205 height 679
click at [1324, 68] on icon at bounding box center [1330, 71] width 13 height 13
